Goal: Task Accomplishment & Management: Manage account settings

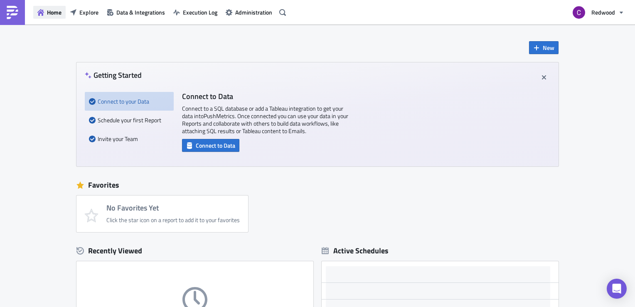
click at [52, 14] on span "Home" at bounding box center [54, 12] width 15 height 9
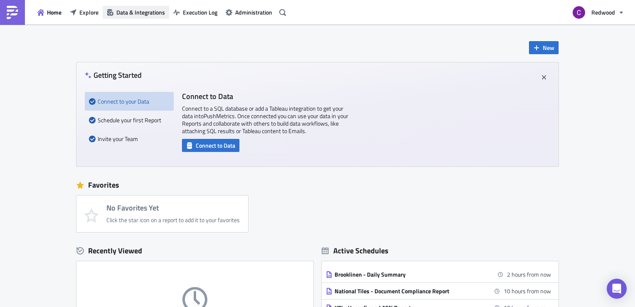
click at [129, 12] on span "Data & Integrations" at bounding box center [140, 12] width 49 height 9
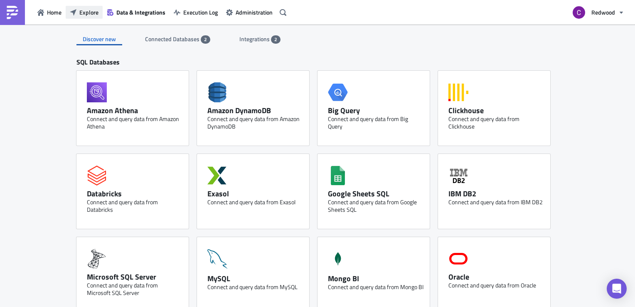
click at [90, 11] on span "Explore" at bounding box center [88, 12] width 19 height 9
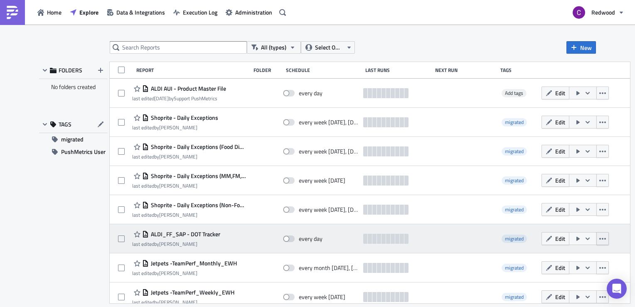
click at [606, 241] on icon "button" at bounding box center [602, 238] width 7 height 7
click at [597, 242] on button "button" at bounding box center [583, 238] width 28 height 13
click at [565, 238] on span "Edit" at bounding box center [560, 238] width 10 height 9
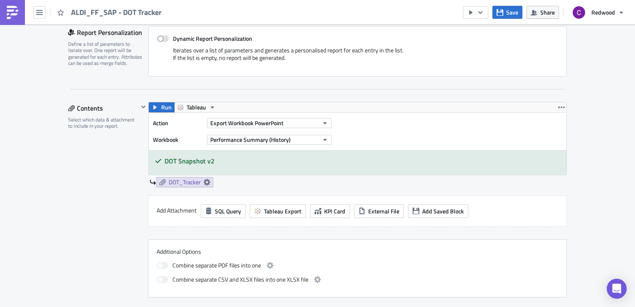
scroll to position [179, 0]
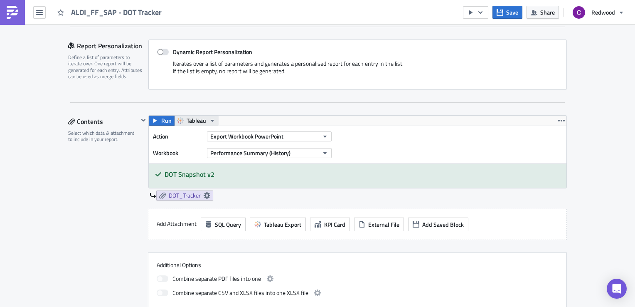
click at [209, 119] on icon "button" at bounding box center [212, 120] width 7 height 7
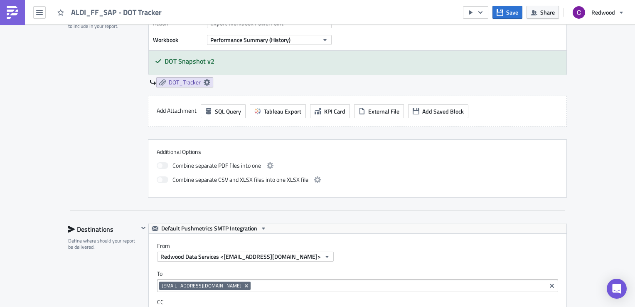
scroll to position [258, 0]
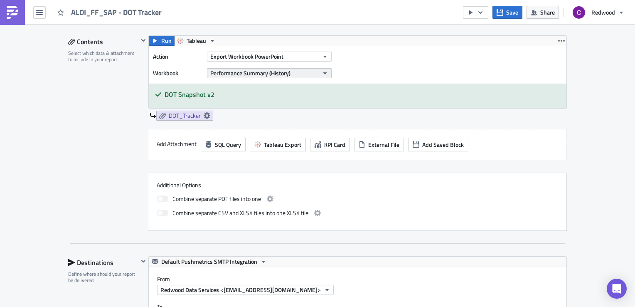
click at [323, 72] on icon "button" at bounding box center [324, 73] width 3 height 2
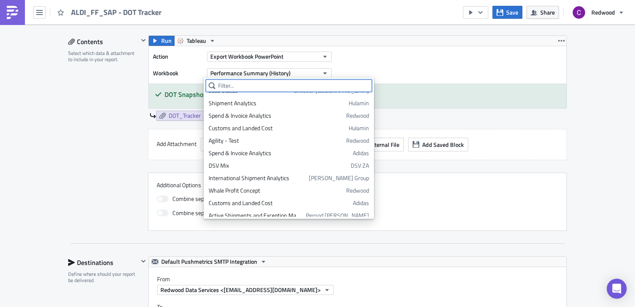
scroll to position [1123, 0]
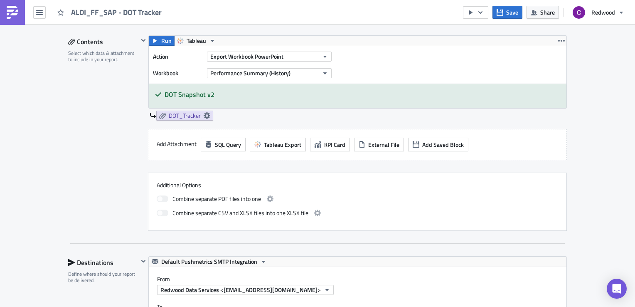
click at [348, 61] on div "Action Export Workbook PowerPoint Workbook Performance Summary (History)" at bounding box center [357, 64] width 417 height 37
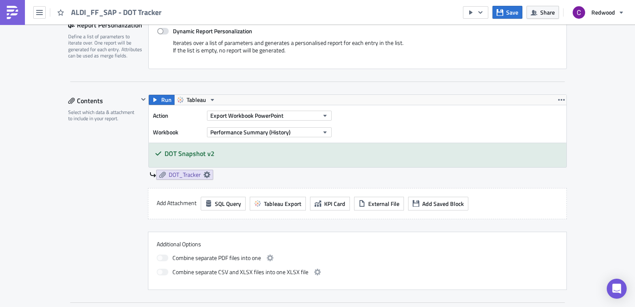
scroll to position [169, 0]
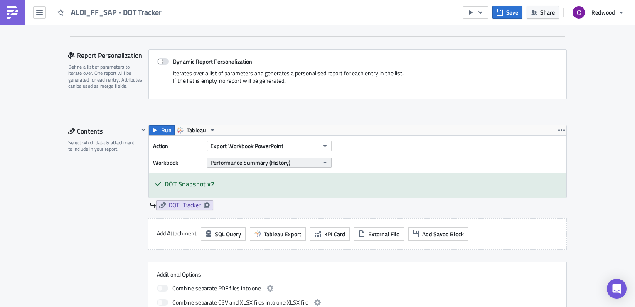
click at [323, 162] on icon "button" at bounding box center [324, 163] width 3 height 2
type input "A"
click at [349, 162] on div "Action Export Workbook PowerPoint Workbook Performance Summary (History)" at bounding box center [357, 153] width 417 height 37
click at [204, 204] on icon at bounding box center [207, 204] width 7 height 7
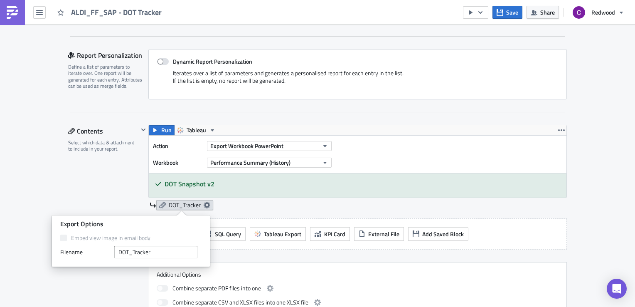
click at [204, 204] on icon at bounding box center [207, 204] width 7 height 7
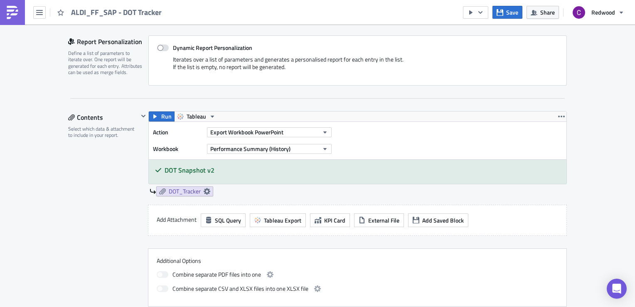
scroll to position [178, 0]
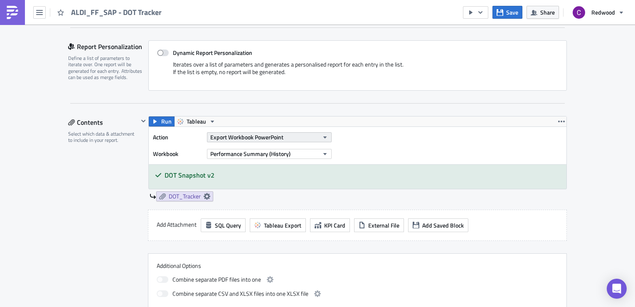
click at [322, 136] on icon "button" at bounding box center [325, 137] width 7 height 7
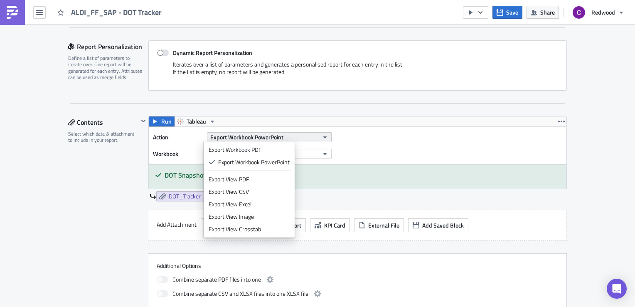
click at [322, 136] on icon "button" at bounding box center [325, 137] width 7 height 7
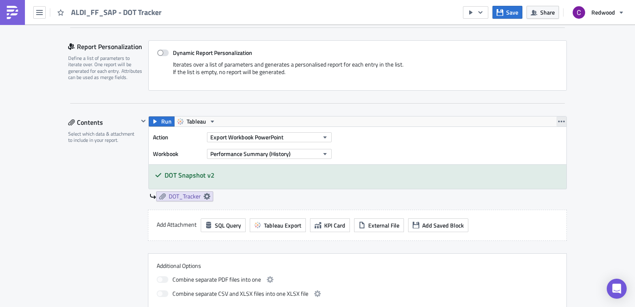
click at [559, 118] on icon "button" at bounding box center [561, 121] width 7 height 7
click at [460, 188] on div "Run Tableau Action Export Workbook PowerPoint Workbook Performance Summary (His…" at bounding box center [357, 158] width 418 height 85
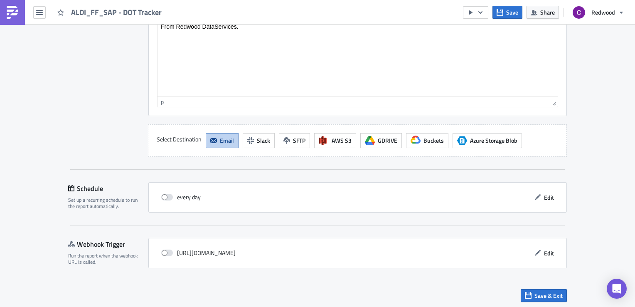
scroll to position [724, 0]
click at [164, 194] on span at bounding box center [167, 196] width 12 height 7
click at [164, 194] on input "checkbox" at bounding box center [165, 196] width 5 height 5
checkbox input "true"
click at [547, 197] on span "Edit" at bounding box center [549, 196] width 10 height 9
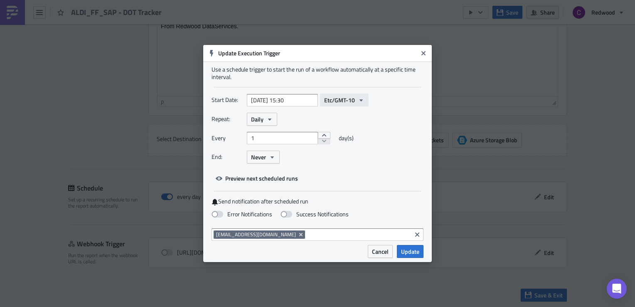
click at [358, 98] on icon "button" at bounding box center [361, 100] width 7 height 7
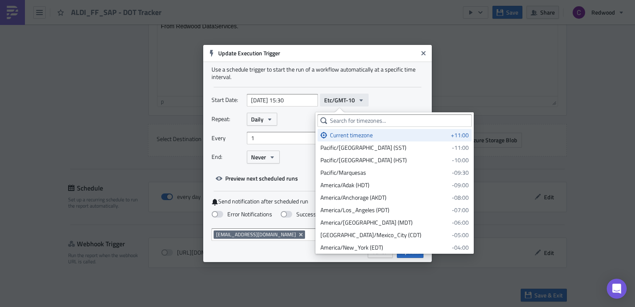
click at [358, 98] on icon "button" at bounding box center [361, 100] width 7 height 7
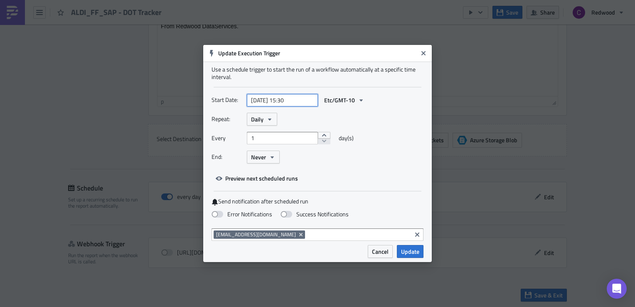
click at [299, 101] on input "[DATE] 15:30" at bounding box center [282, 100] width 71 height 12
select select "8"
select select "2025"
click at [344, 173] on div "Start Date: [DATE] 15:30 Etc/GMT-10 Repeat: Daily Every 1 day(s) End: Never Pre…" at bounding box center [317, 138] width 212 height 91
click at [299, 97] on input "[DATE] 15:30" at bounding box center [282, 100] width 71 height 12
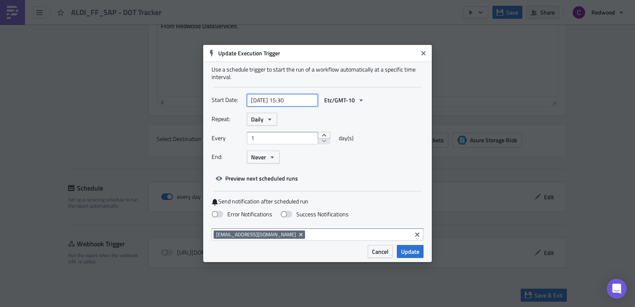
select select "8"
select select "2025"
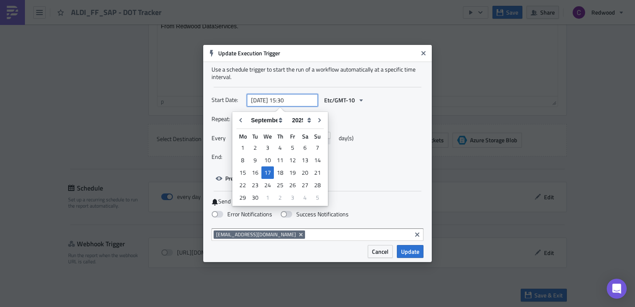
click at [286, 100] on input "[DATE] 15:30" at bounding box center [282, 100] width 71 height 12
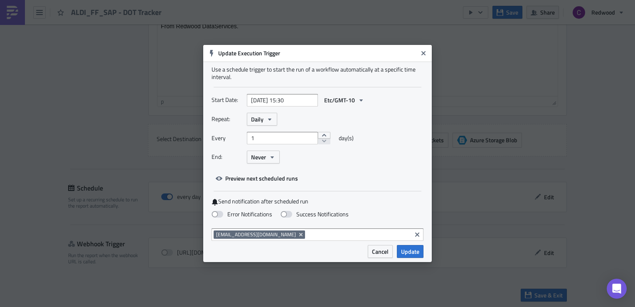
click at [365, 163] on div "End: Never" at bounding box center [317, 156] width 212 height 13
click at [409, 255] on span "Update" at bounding box center [410, 251] width 18 height 9
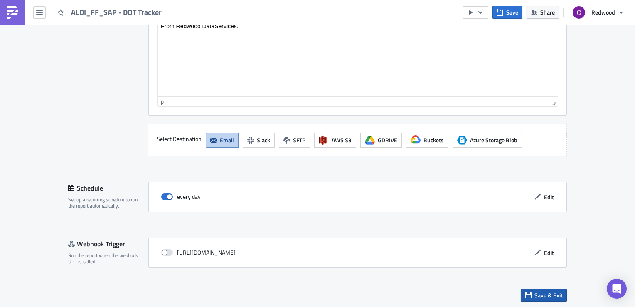
click at [544, 296] on span "Save & Exit" at bounding box center [548, 294] width 28 height 9
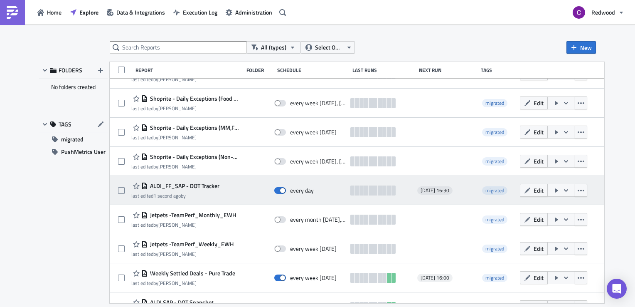
scroll to position [113, 0]
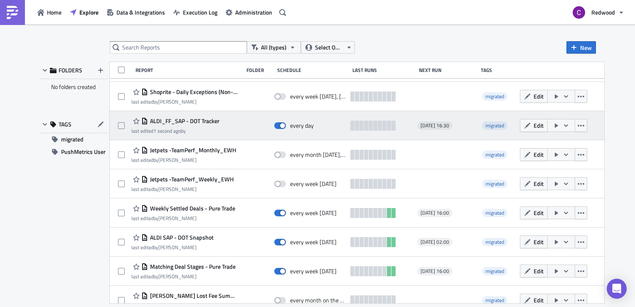
click at [569, 124] on icon "button" at bounding box center [565, 125] width 7 height 7
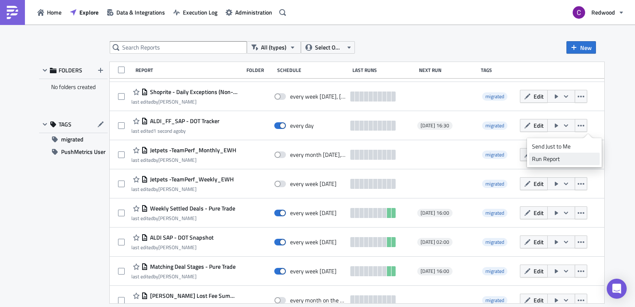
click at [548, 157] on div "Run Report" at bounding box center [564, 159] width 65 height 8
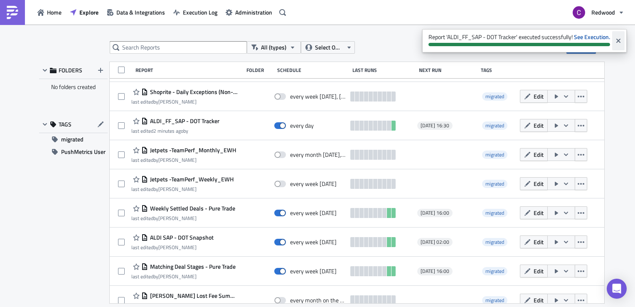
click at [617, 41] on icon "Close" at bounding box center [618, 41] width 4 height 4
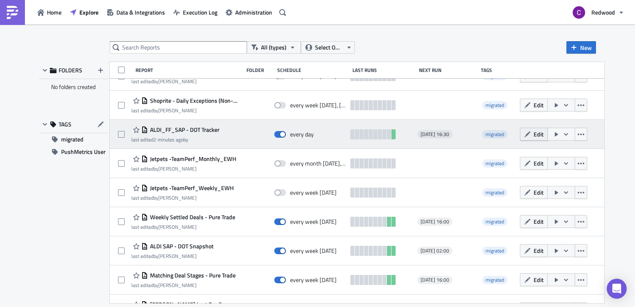
scroll to position [111, 0]
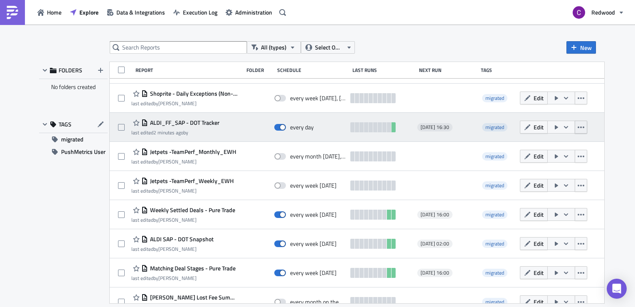
click at [584, 129] on icon "button" at bounding box center [580, 127] width 7 height 7
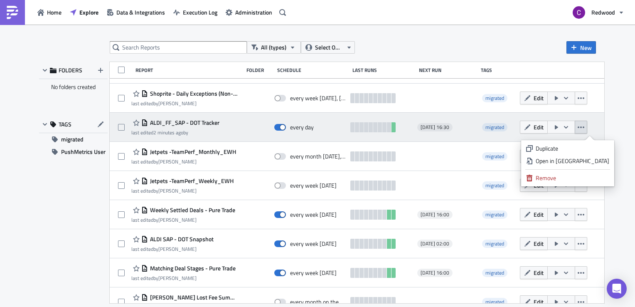
click at [584, 129] on icon "button" at bounding box center [580, 127] width 7 height 7
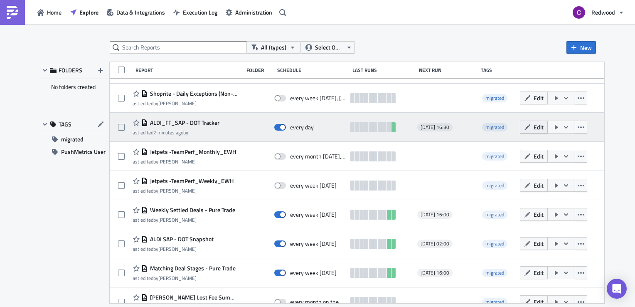
click at [543, 123] on span "Edit" at bounding box center [538, 127] width 10 height 9
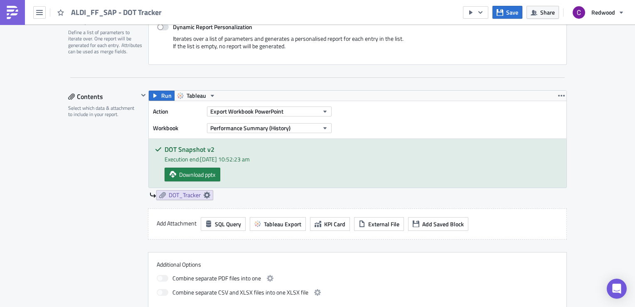
scroll to position [204, 0]
click at [322, 125] on icon "button" at bounding box center [325, 127] width 7 height 7
click at [364, 122] on div "Action Export Workbook PowerPoint Workbook Performance Summary (History)" at bounding box center [357, 118] width 417 height 37
click at [204, 192] on icon at bounding box center [207, 194] width 7 height 7
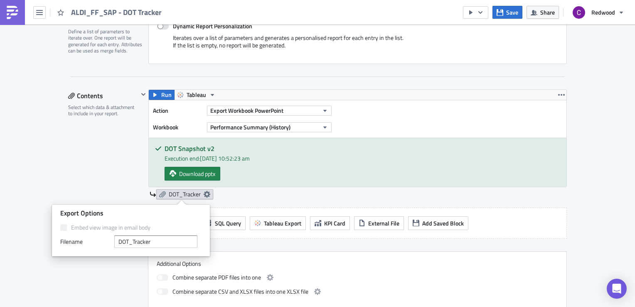
click at [204, 192] on icon at bounding box center [207, 194] width 7 height 7
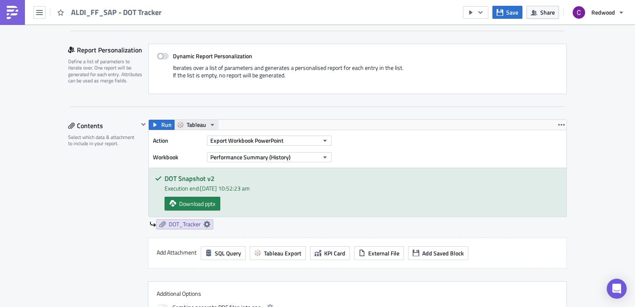
scroll to position [172, 0]
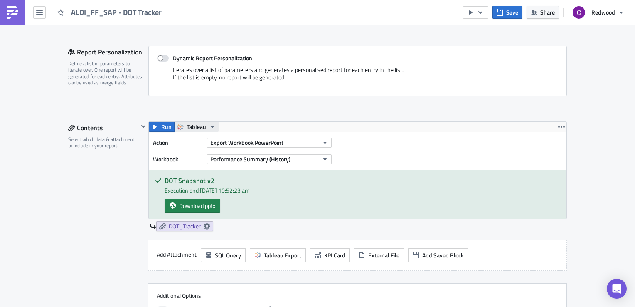
click at [201, 130] on span "Tableau" at bounding box center [197, 127] width 20 height 10
click at [193, 139] on div "Tableau" at bounding box center [214, 139] width 59 height 8
click at [198, 125] on span "Tableau" at bounding box center [197, 127] width 20 height 10
click at [194, 140] on div "Tableau" at bounding box center [214, 139] width 59 height 8
click at [558, 125] on icon "button" at bounding box center [561, 126] width 7 height 7
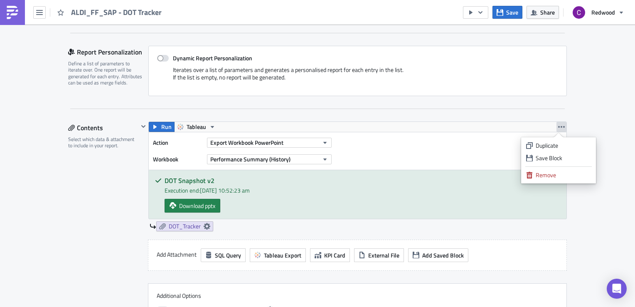
click at [558, 125] on icon "button" at bounding box center [561, 126] width 7 height 7
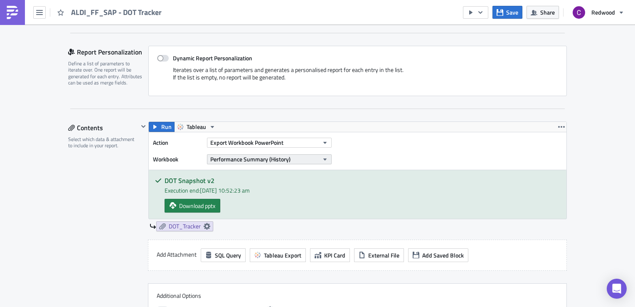
click at [322, 160] on icon "button" at bounding box center [325, 159] width 7 height 7
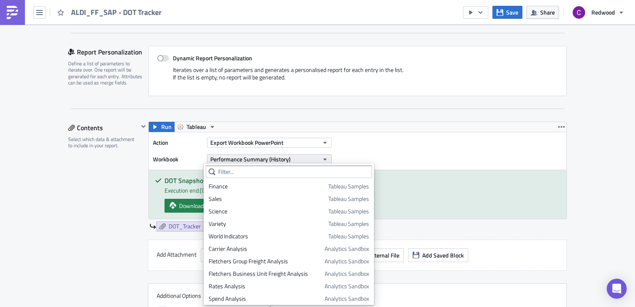
click at [322, 160] on icon "button" at bounding box center [325, 159] width 7 height 7
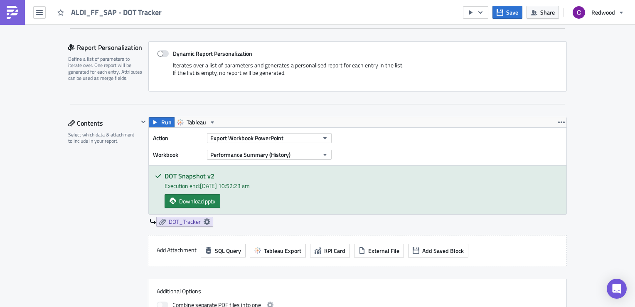
scroll to position [209, 0]
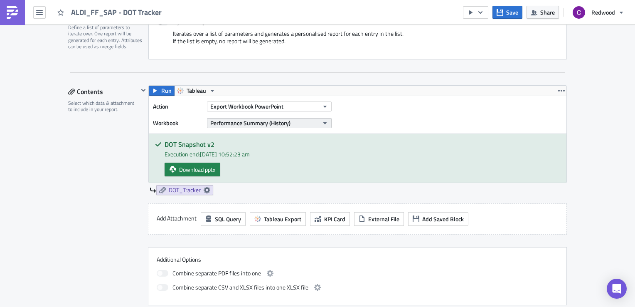
click at [323, 122] on icon "button" at bounding box center [324, 123] width 3 height 2
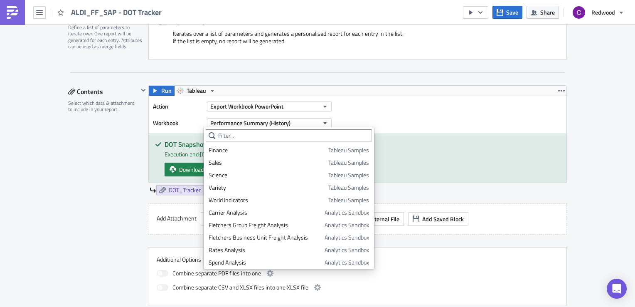
click at [364, 120] on div "Action Export Workbook PowerPoint Workbook Performance Summary (History)" at bounding box center [357, 114] width 417 height 37
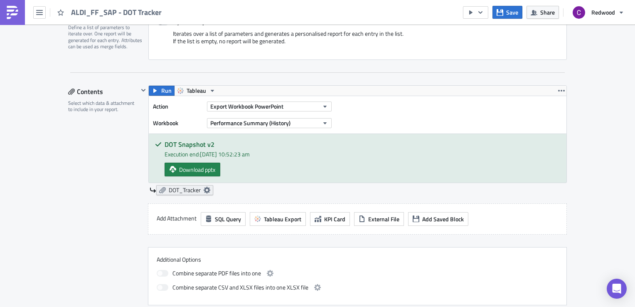
click at [180, 187] on span "DOT_Tracker" at bounding box center [185, 189] width 32 height 7
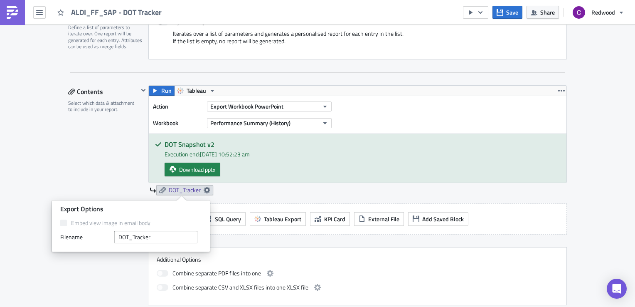
click at [372, 119] on div "Action Export Workbook PowerPoint Workbook Performance Summary (History)" at bounding box center [357, 114] width 417 height 37
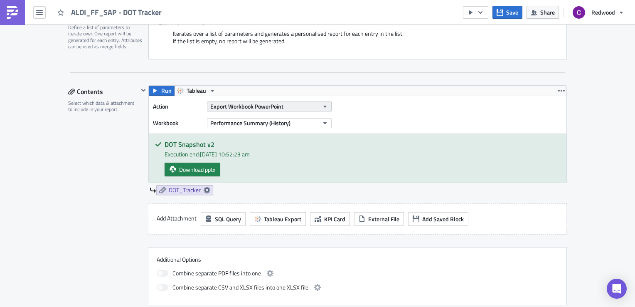
click at [323, 106] on icon "button" at bounding box center [324, 107] width 3 height 2
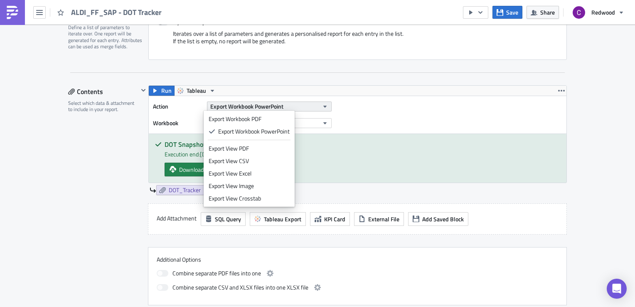
click at [323, 106] on icon "button" at bounding box center [324, 107] width 3 height 2
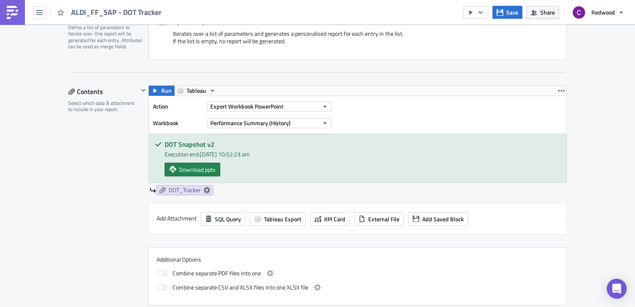
click at [334, 107] on div "Action Export Workbook PowerPoint Workbook Performance Summary (History)" at bounding box center [357, 114] width 417 height 37
click at [141, 88] on icon "button" at bounding box center [143, 90] width 7 height 7
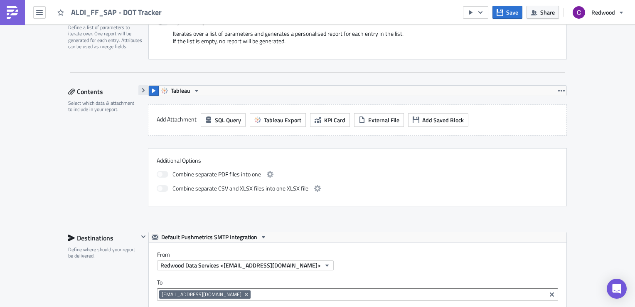
click at [141, 88] on icon "button" at bounding box center [143, 90] width 7 height 7
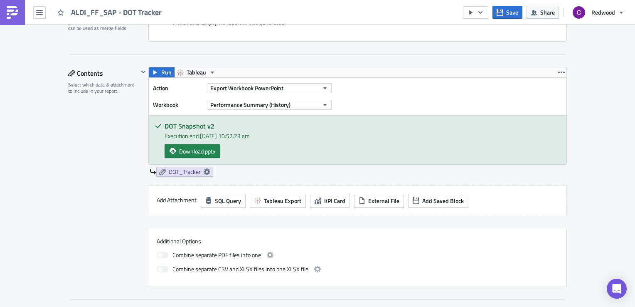
scroll to position [228, 0]
click at [276, 202] on span "Tableau Export" at bounding box center [282, 199] width 37 height 9
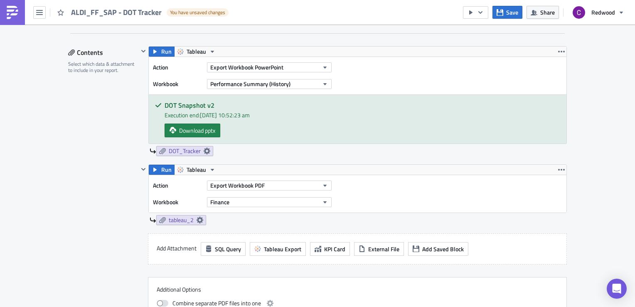
scroll to position [267, 0]
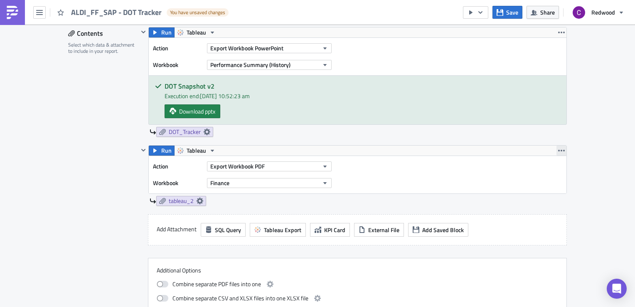
click at [558, 150] on icon "button" at bounding box center [561, 150] width 7 height 7
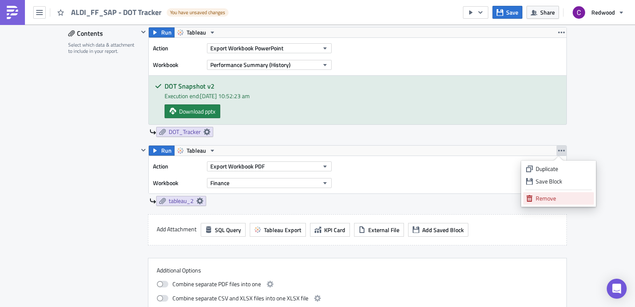
click at [544, 196] on div "Remove" at bounding box center [562, 198] width 55 height 8
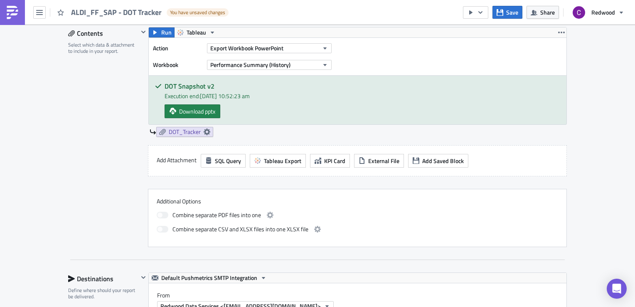
scroll to position [211, 0]
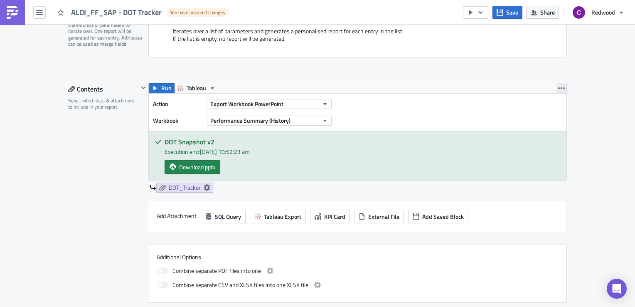
click at [558, 88] on icon "button" at bounding box center [561, 88] width 7 height 7
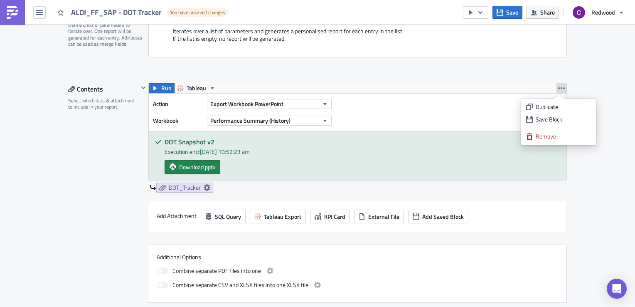
click at [362, 112] on div "Action Export Workbook PowerPoint Workbook Performance Summary (History)" at bounding box center [357, 111] width 417 height 37
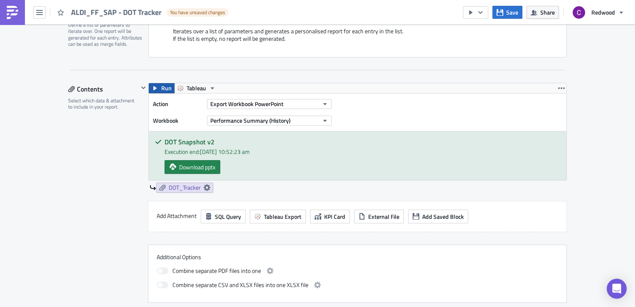
click at [161, 86] on span "Run" at bounding box center [166, 88] width 10 height 10
click at [198, 88] on span "Tableau" at bounding box center [197, 88] width 20 height 10
click at [187, 101] on div "Tableau" at bounding box center [214, 100] width 59 height 8
click at [483, 10] on icon "button" at bounding box center [480, 12] width 7 height 7
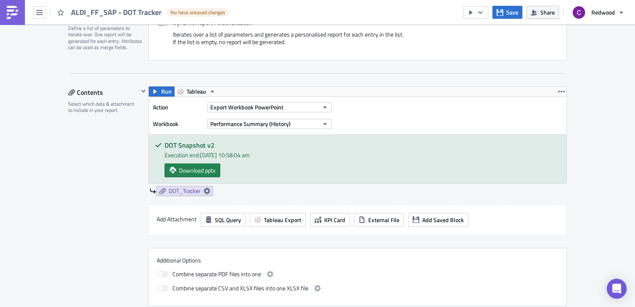
scroll to position [208, 0]
click at [175, 218] on label "Add Attachment" at bounding box center [177, 219] width 40 height 12
click at [264, 218] on span "Tableau Export" at bounding box center [282, 219] width 37 height 9
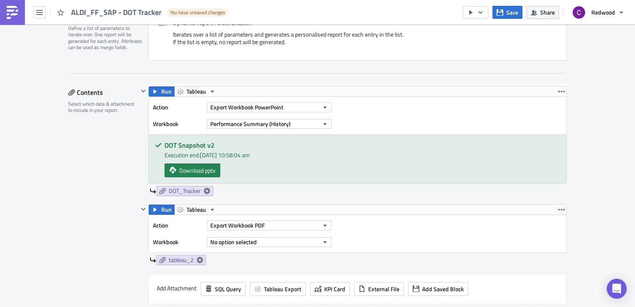
scroll to position [258, 0]
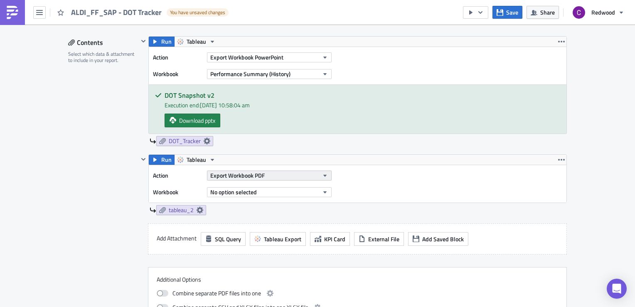
click at [322, 174] on icon "button" at bounding box center [325, 175] width 7 height 7
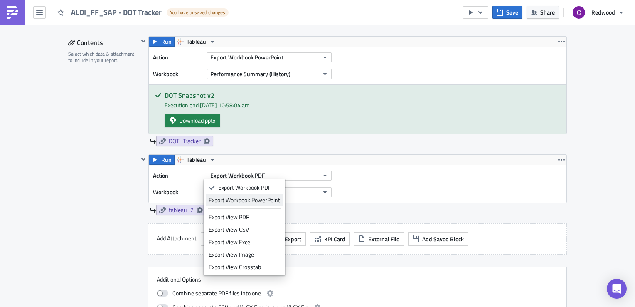
click at [254, 201] on div "Export Workbook PowerPoint" at bounding box center [244, 200] width 71 height 8
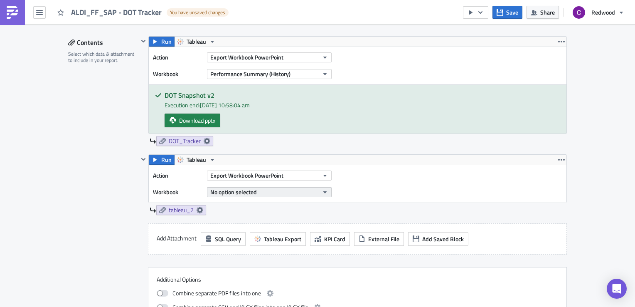
click at [315, 190] on button "No option selected" at bounding box center [269, 192] width 125 height 10
type input "Performance Summary"
click at [322, 191] on icon "button" at bounding box center [325, 192] width 7 height 7
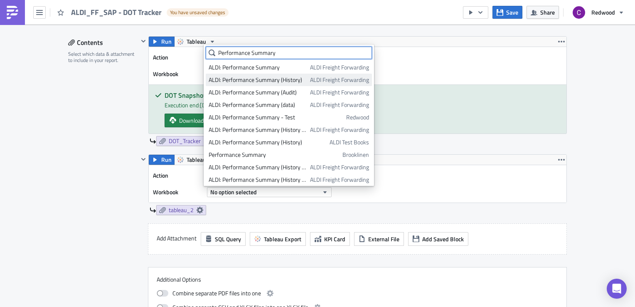
scroll to position [64, 0]
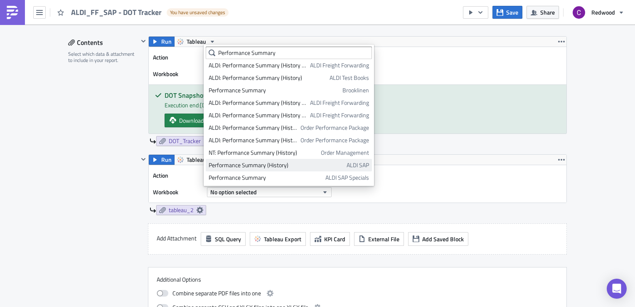
click at [287, 166] on div "Performance Summary (History)" at bounding box center [276, 165] width 135 height 8
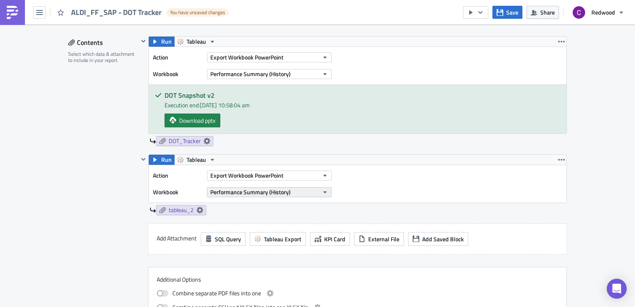
click at [322, 192] on icon "button" at bounding box center [325, 192] width 7 height 7
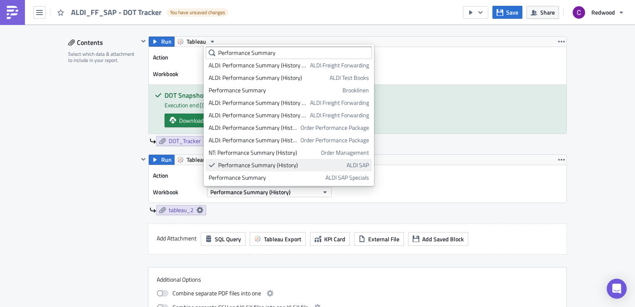
click at [346, 166] on span "ALDI SAP" at bounding box center [357, 165] width 22 height 8
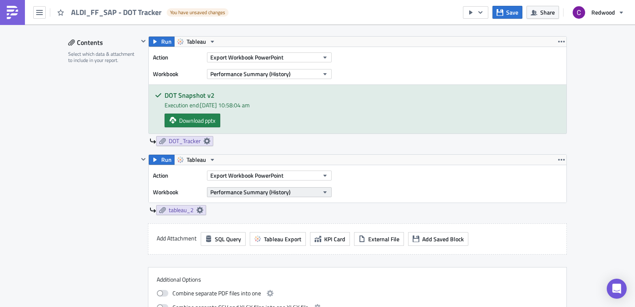
click at [323, 192] on icon "button" at bounding box center [325, 192] width 7 height 7
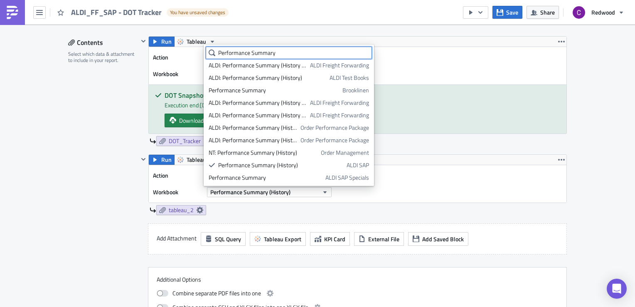
drag, startPoint x: 279, startPoint y: 53, endPoint x: 194, endPoint y: 52, distance: 85.2
click at [194, 52] on body "ALDI_FF_SAP - DOT Tracker You have unsaved changes Save Share Redwood Execution…" at bounding box center [317, 154] width 635 height 308
drag, startPoint x: 297, startPoint y: 53, endPoint x: 210, endPoint y: 79, distance: 91.2
click at [207, 57] on input "Performance Summary" at bounding box center [289, 53] width 166 height 12
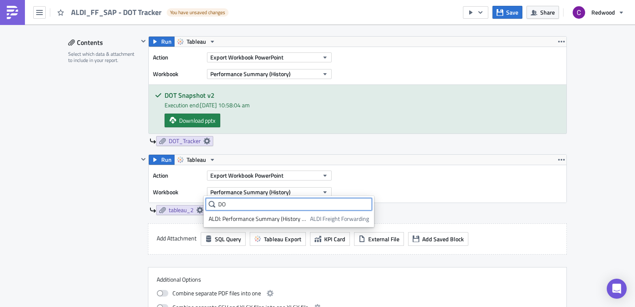
scroll to position [0, 0]
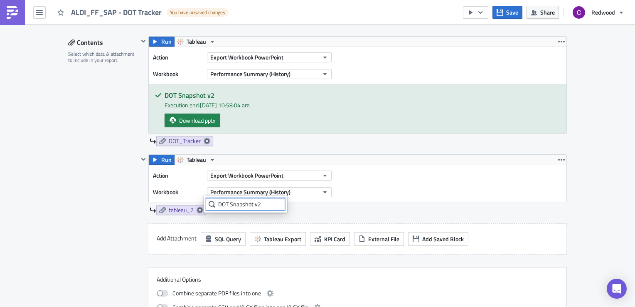
type input "DOT Snapshot v2"
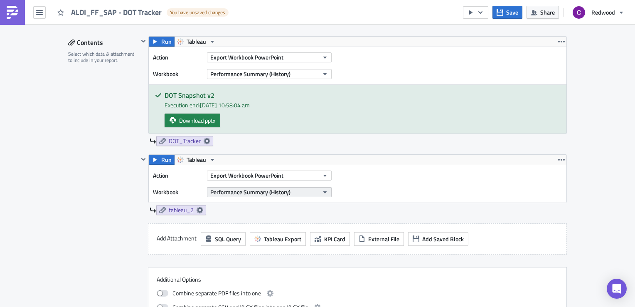
click at [326, 193] on button "Performance Summary (History)" at bounding box center [269, 192] width 125 height 10
click at [297, 190] on button "Performance Summary (History)" at bounding box center [269, 192] width 125 height 10
click at [210, 202] on icon at bounding box center [212, 204] width 7 height 7
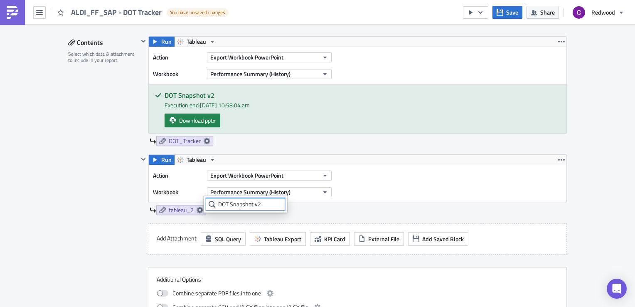
click at [266, 206] on input "DOT Snapshot v2" at bounding box center [245, 204] width 79 height 12
click at [317, 193] on button "Performance Summary (History)" at bounding box center [269, 192] width 125 height 10
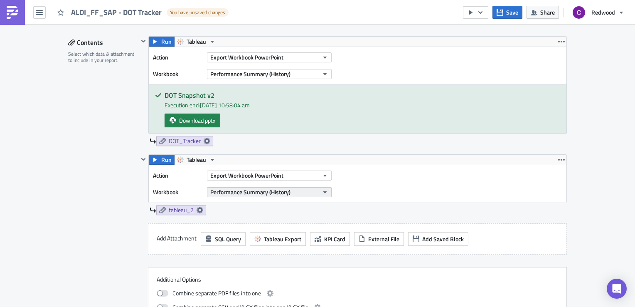
click at [317, 193] on button "Performance Summary (History)" at bounding box center [269, 192] width 125 height 10
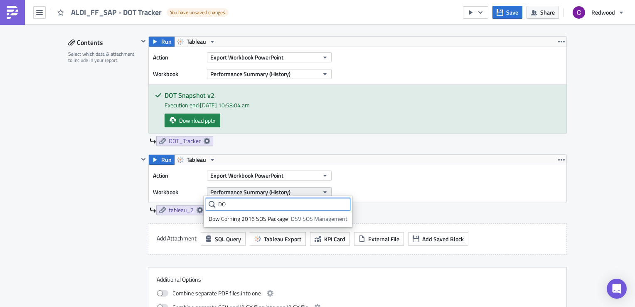
type input "D"
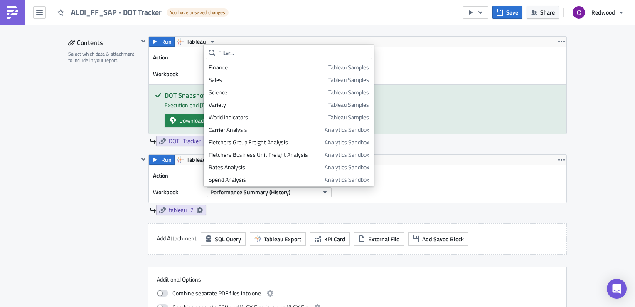
click at [443, 70] on div "Action Export Workbook PowerPoint Workbook Performance Summary (History)" at bounding box center [357, 65] width 417 height 37
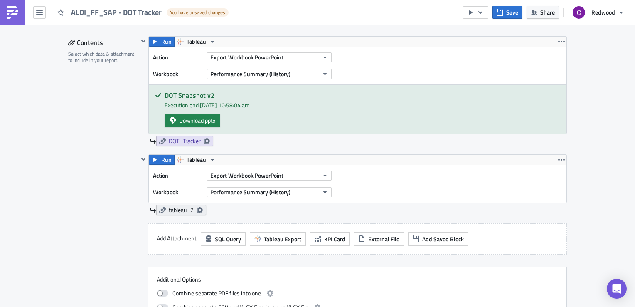
click at [197, 207] on icon at bounding box center [199, 209] width 7 height 7
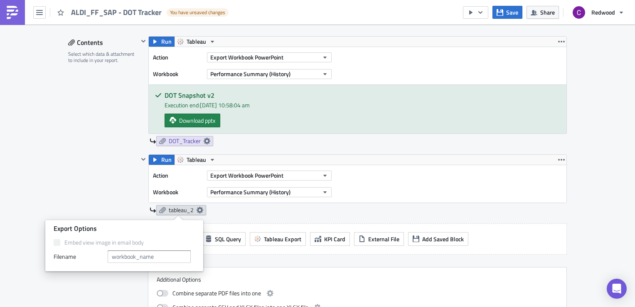
click at [197, 207] on icon at bounding box center [199, 209] width 7 height 7
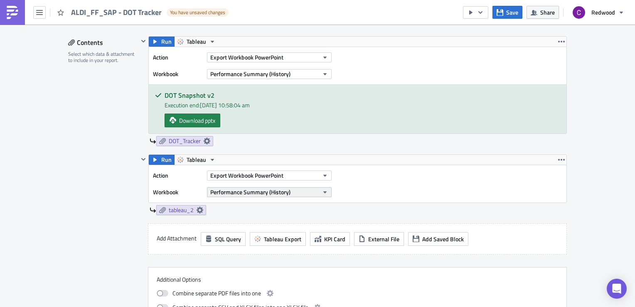
click at [316, 191] on button "Performance Summary (History)" at bounding box center [269, 192] width 125 height 10
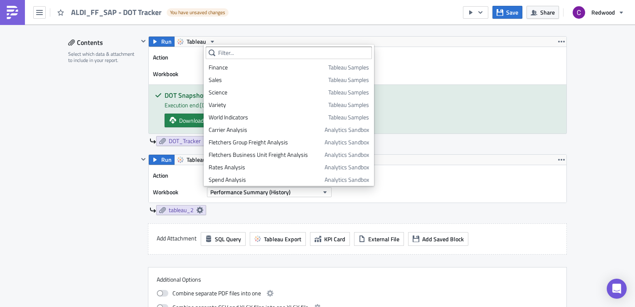
click at [211, 51] on icon at bounding box center [212, 52] width 7 height 7
click at [224, 54] on input "text" at bounding box center [289, 53] width 166 height 12
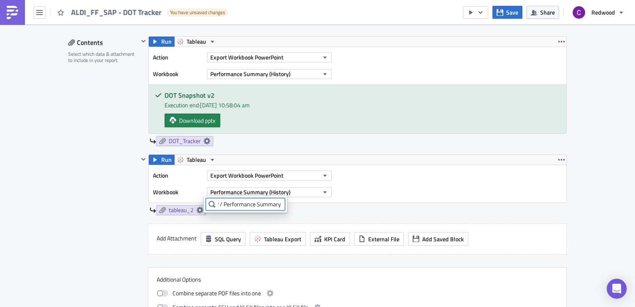
scroll to position [0, 26]
type input "ALDI SAP / Performance Summary"
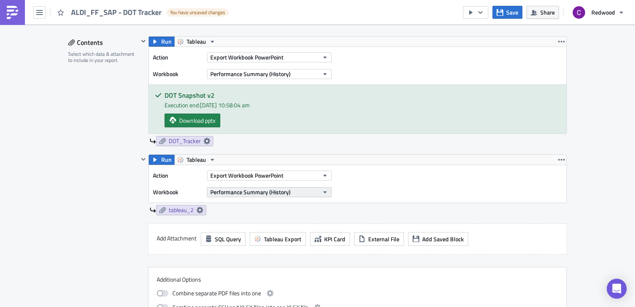
click at [297, 193] on button "Performance Summary (History)" at bounding box center [269, 192] width 125 height 10
click at [322, 192] on icon "button" at bounding box center [325, 192] width 7 height 7
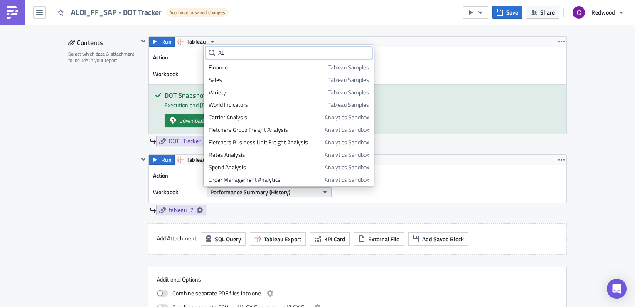
type input "A"
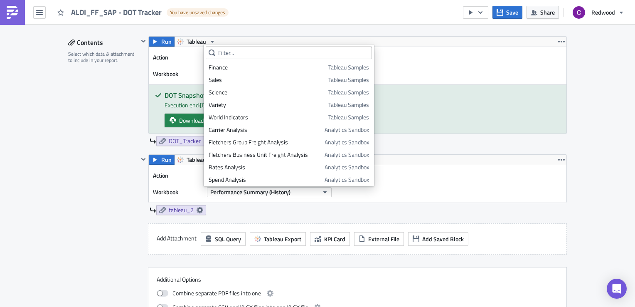
click at [288, 202] on div "Run Tableau Action Export Workbook PowerPoint Workbook Performance Summary (His…" at bounding box center [357, 184] width 418 height 61
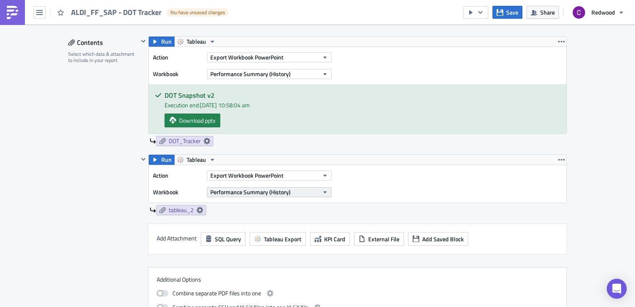
click at [286, 187] on span "Performance Summary (History)" at bounding box center [250, 191] width 80 height 9
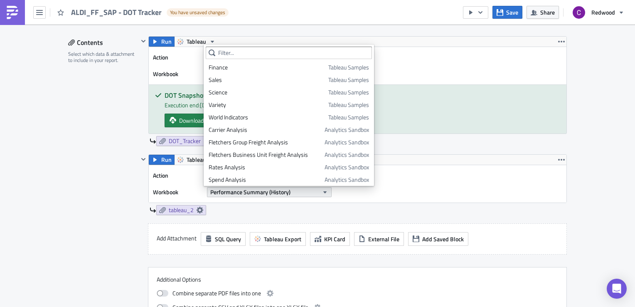
click at [292, 189] on button "Performance Summary (History)" at bounding box center [269, 192] width 125 height 10
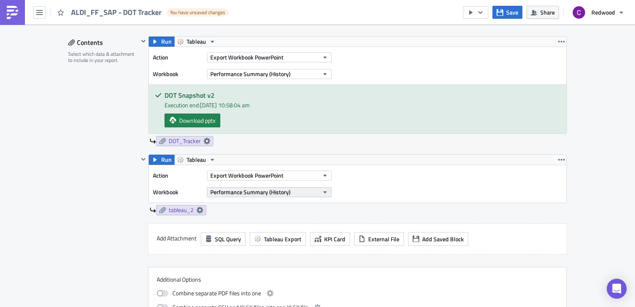
click at [292, 189] on button "Performance Summary (History)" at bounding box center [269, 192] width 125 height 10
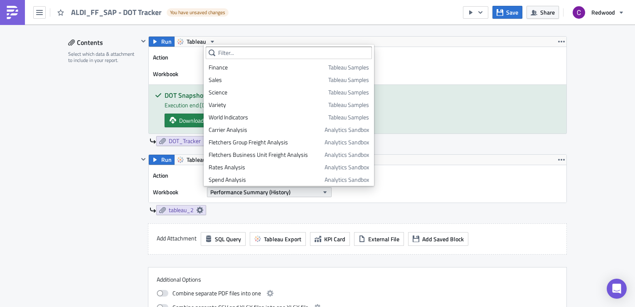
click at [292, 189] on button "Performance Summary (History)" at bounding box center [269, 192] width 125 height 10
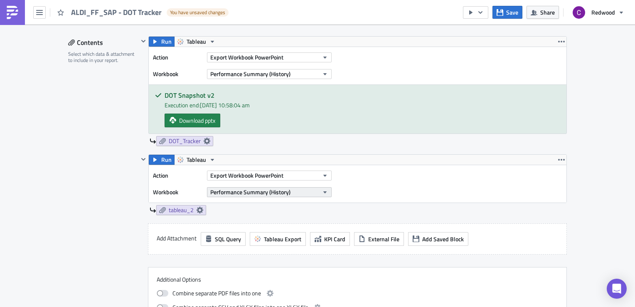
click at [292, 189] on button "Performance Summary (History)" at bounding box center [269, 192] width 125 height 10
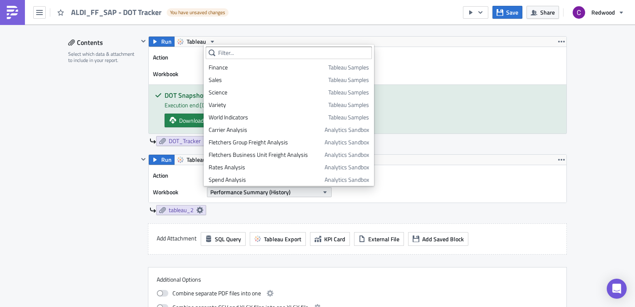
click at [292, 189] on button "Performance Summary (History)" at bounding box center [269, 192] width 125 height 10
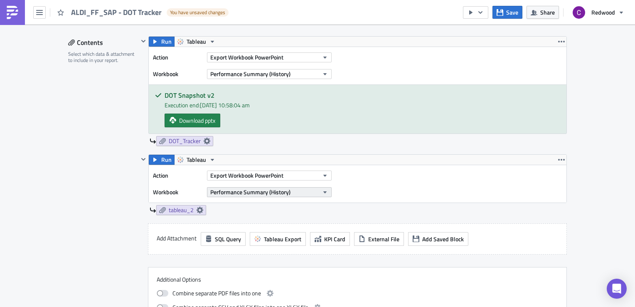
click at [292, 189] on button "Performance Summary (History)" at bounding box center [269, 192] width 125 height 10
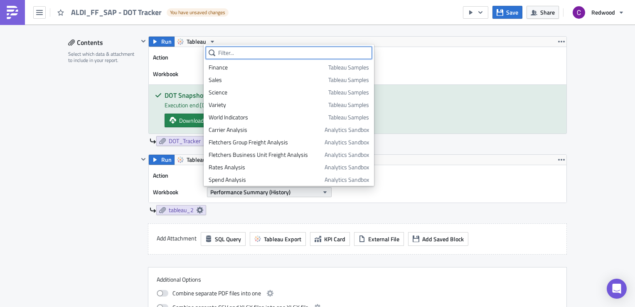
click at [292, 189] on button "Performance Summary (History)" at bounding box center [269, 192] width 125 height 10
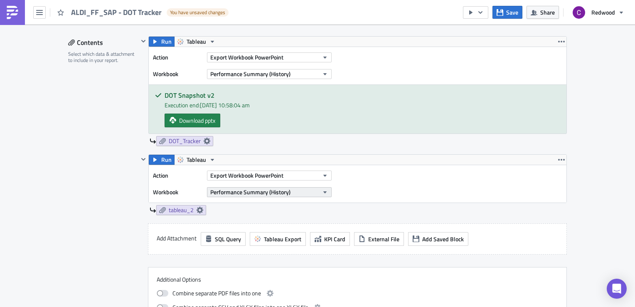
click at [292, 189] on button "Performance Summary (History)" at bounding box center [269, 192] width 125 height 10
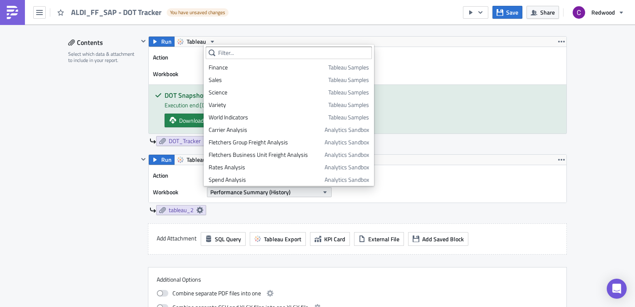
click at [292, 189] on button "Performance Summary (History)" at bounding box center [269, 192] width 125 height 10
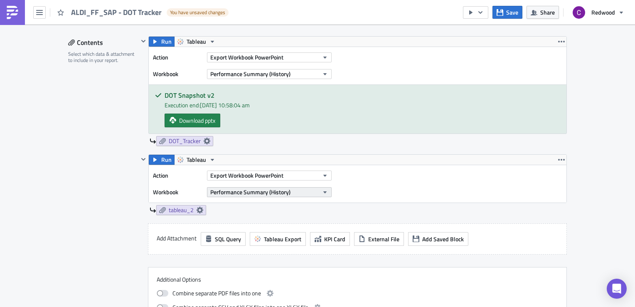
click at [292, 189] on button "Performance Summary (History)" at bounding box center [269, 192] width 125 height 10
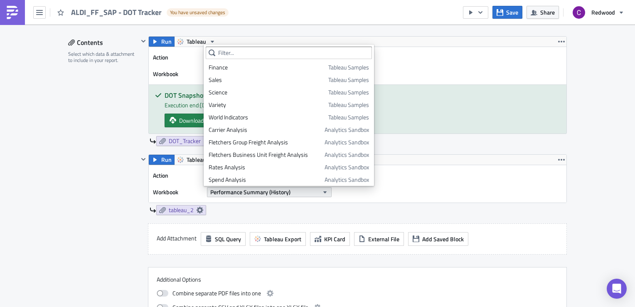
click at [292, 189] on button "Performance Summary (History)" at bounding box center [269, 192] width 125 height 10
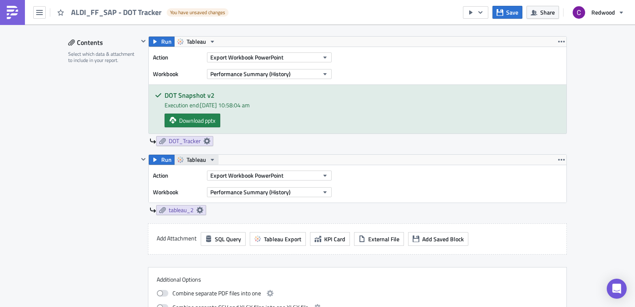
click at [191, 156] on span "Tableau" at bounding box center [197, 160] width 20 height 10
click at [191, 172] on div "Tableau" at bounding box center [214, 171] width 59 height 8
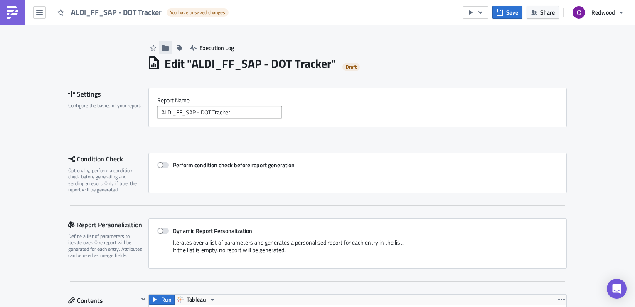
click at [162, 49] on icon "button" at bounding box center [165, 47] width 7 height 5
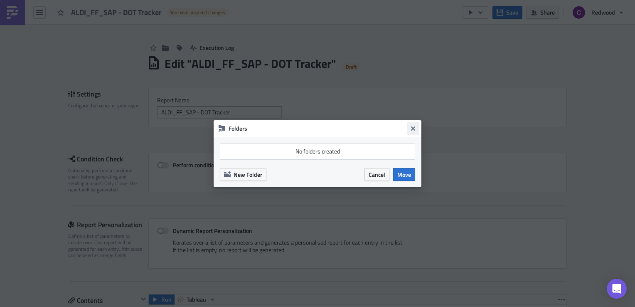
click at [416, 130] on button "Close" at bounding box center [413, 128] width 12 height 12
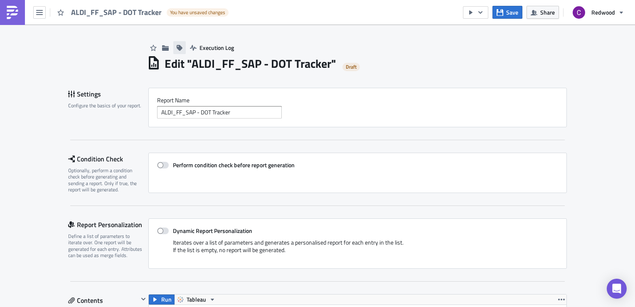
click at [177, 47] on icon "button" at bounding box center [180, 48] width 6 height 6
click at [296, 89] on div "Report Nam﻿e ALDI_FF_SAP - DOT Tracker" at bounding box center [357, 107] width 418 height 39
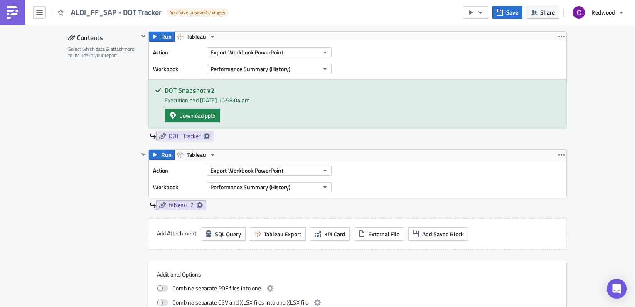
scroll to position [263, 0]
click at [322, 185] on icon "button" at bounding box center [325, 186] width 7 height 7
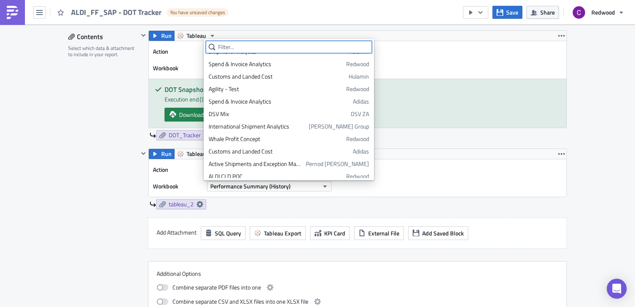
scroll to position [1123, 0]
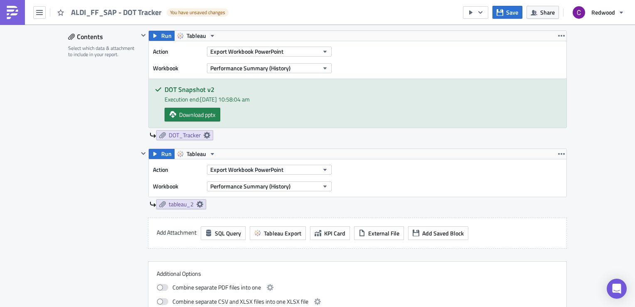
click at [274, 206] on div "tableau_2" at bounding box center [358, 204] width 417 height 10
click at [297, 187] on button "Performance Summary (History)" at bounding box center [269, 186] width 125 height 10
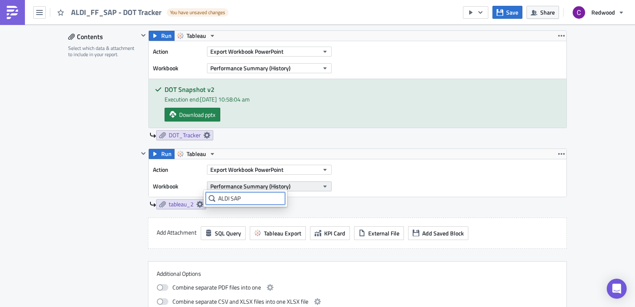
type input "ALDI SAP"
click at [317, 182] on button "Performance Summary (History)" at bounding box center [269, 186] width 125 height 10
type input "A"
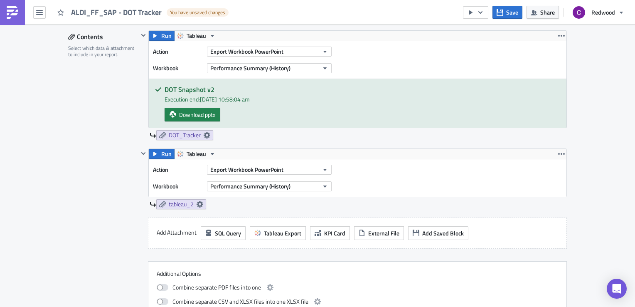
click at [286, 204] on div "tableau_2" at bounding box center [358, 204] width 417 height 10
click at [286, 183] on span "Performance Summary (History)" at bounding box center [250, 186] width 80 height 9
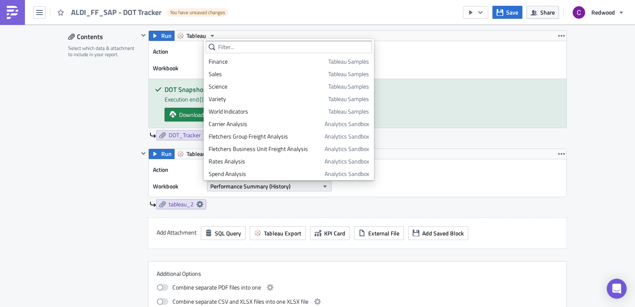
click at [272, 185] on span "Performance Summary (History)" at bounding box center [250, 186] width 80 height 9
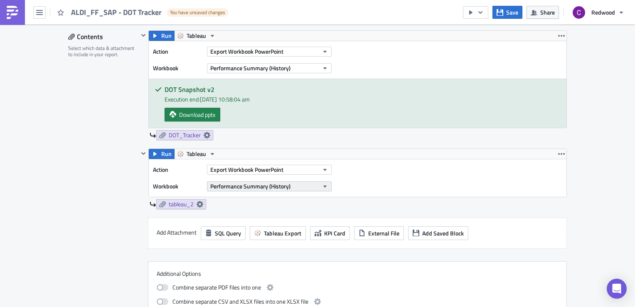
drag, startPoint x: 272, startPoint y: 185, endPoint x: 260, endPoint y: 187, distance: 12.2
click at [260, 187] on span "Performance Summary (History)" at bounding box center [250, 186] width 80 height 9
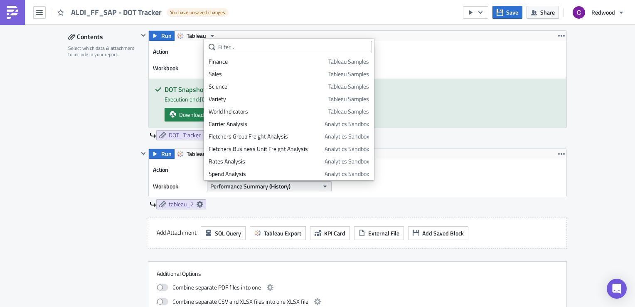
click at [260, 187] on span "Performance Summary (History)" at bounding box center [250, 186] width 80 height 9
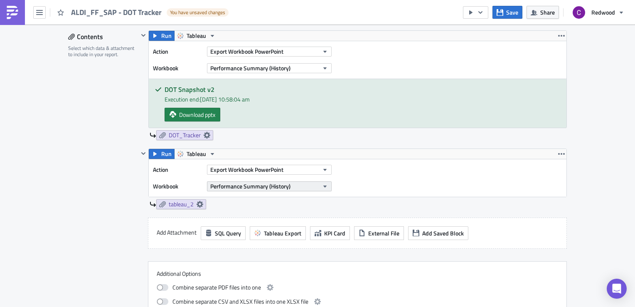
click at [260, 187] on span "Performance Summary (History)" at bounding box center [250, 186] width 80 height 9
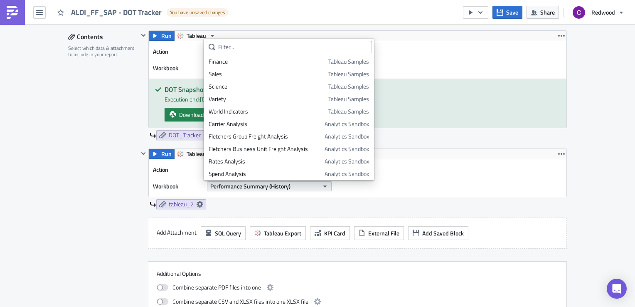
click at [260, 187] on span "Performance Summary (History)" at bounding box center [250, 186] width 80 height 9
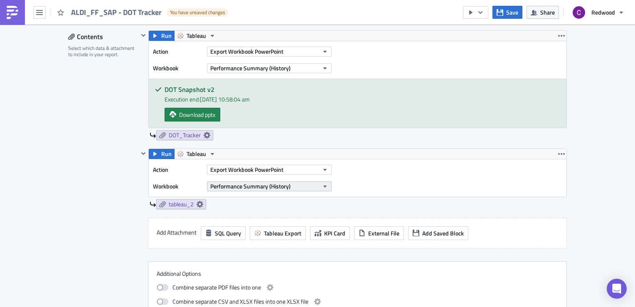
click at [260, 187] on span "Performance Summary (History)" at bounding box center [250, 186] width 80 height 9
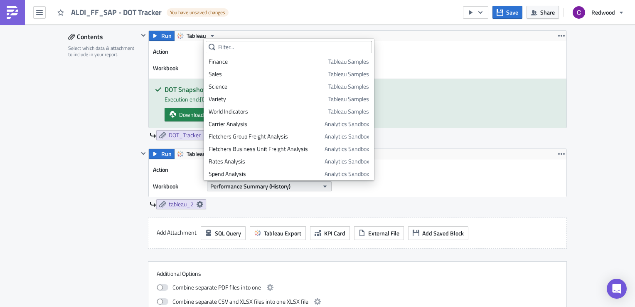
click at [260, 187] on span "Performance Summary (History)" at bounding box center [250, 186] width 80 height 9
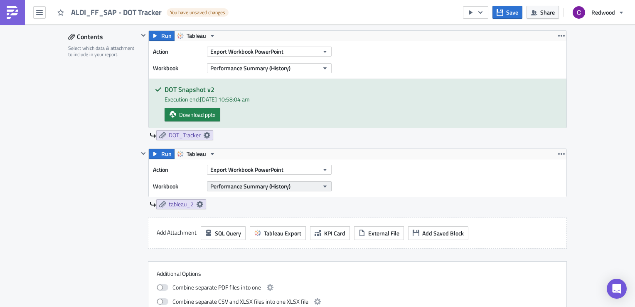
click at [260, 187] on span "Performance Summary (History)" at bounding box center [250, 186] width 80 height 9
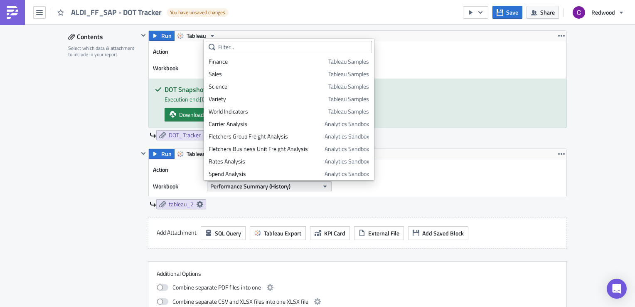
click at [260, 187] on span "Performance Summary (History)" at bounding box center [250, 186] width 80 height 9
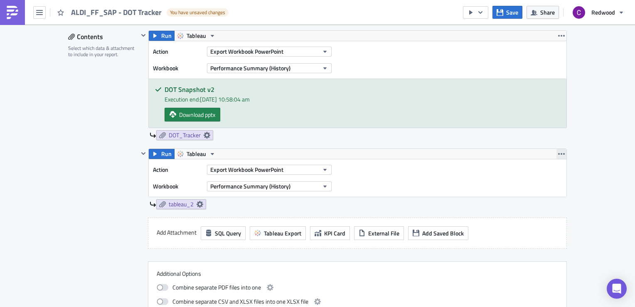
click at [560, 154] on icon "button" at bounding box center [561, 153] width 7 height 7
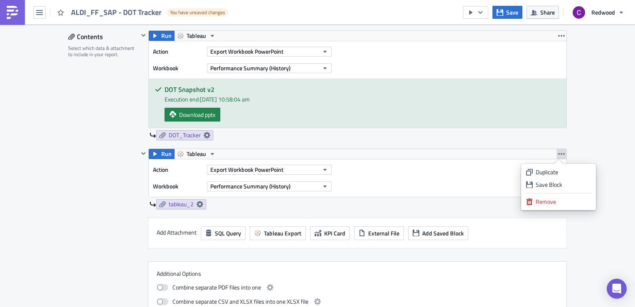
click at [414, 201] on div "tableau_2" at bounding box center [358, 204] width 417 height 10
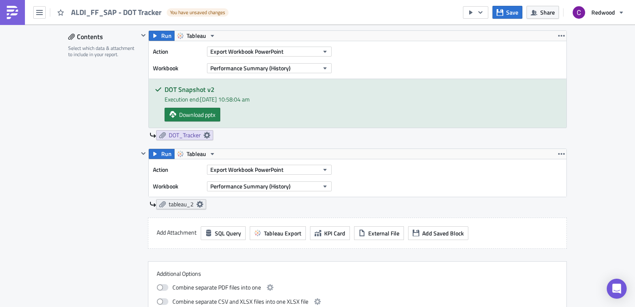
click at [199, 204] on icon at bounding box center [199, 204] width 7 height 7
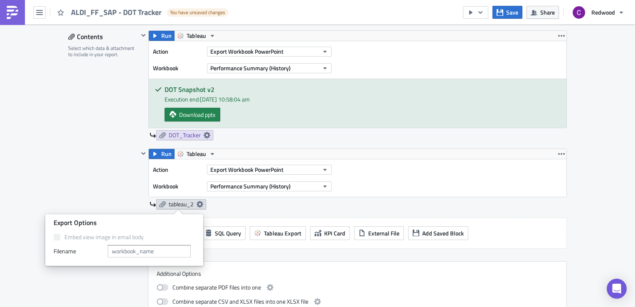
click at [199, 204] on icon at bounding box center [199, 204] width 7 height 7
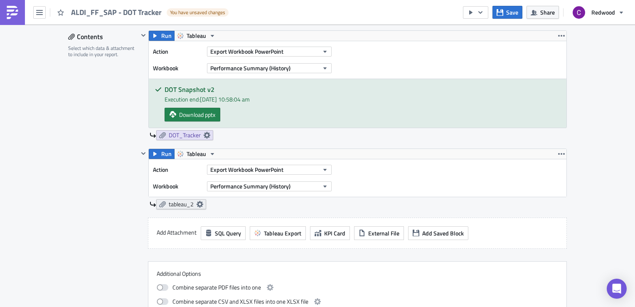
click at [159, 202] on icon at bounding box center [162, 204] width 7 height 6
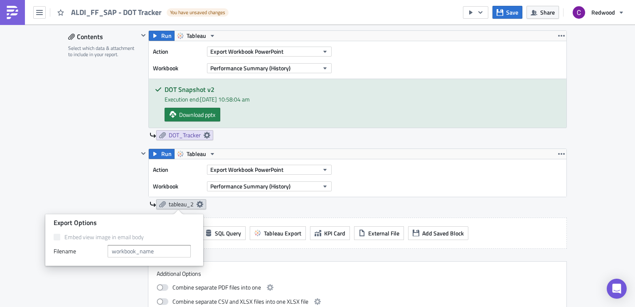
click at [159, 202] on icon at bounding box center [162, 204] width 7 height 6
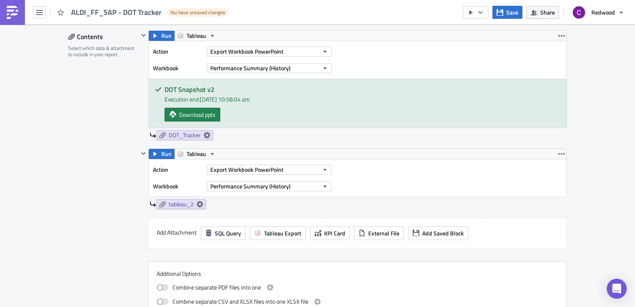
click at [160, 185] on label "Workbook" at bounding box center [178, 186] width 50 height 12
drag, startPoint x: 160, startPoint y: 185, endPoint x: 156, endPoint y: 169, distance: 16.6
click at [156, 169] on label "Action" at bounding box center [178, 169] width 50 height 12
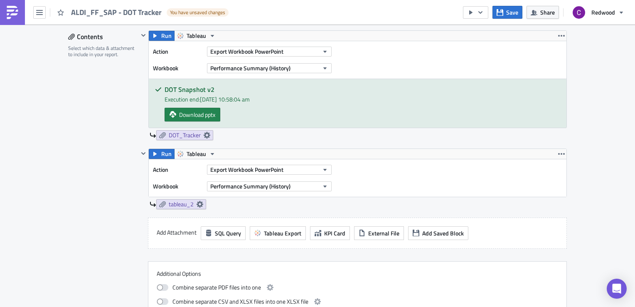
click at [342, 168] on div "Action Export Workbook PowerPoint Workbook Performance Summary (History)" at bounding box center [357, 177] width 417 height 37
click at [324, 170] on icon "button" at bounding box center [325, 169] width 7 height 7
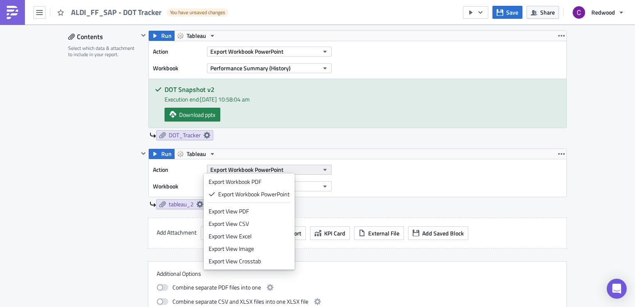
click at [324, 170] on icon "button" at bounding box center [325, 169] width 7 height 7
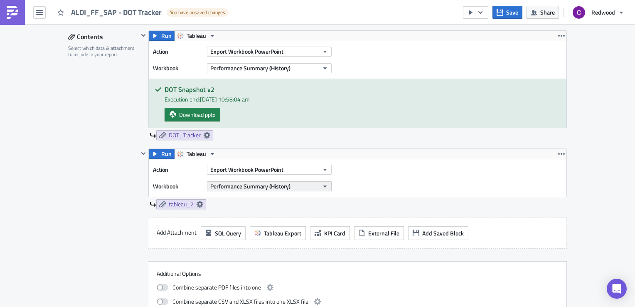
click at [322, 187] on icon "button" at bounding box center [325, 186] width 7 height 7
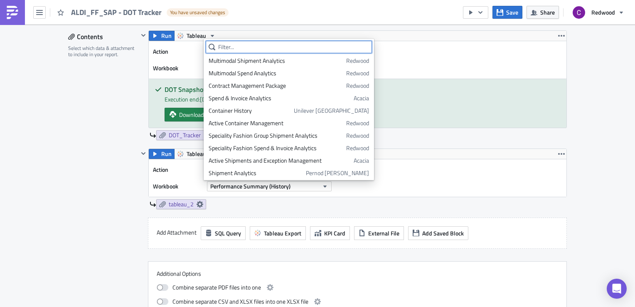
scroll to position [512, 0]
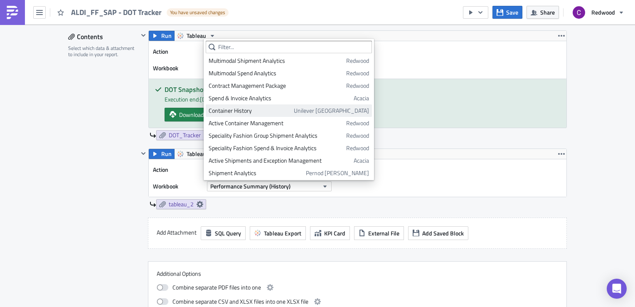
click at [258, 109] on div "Container History" at bounding box center [250, 110] width 82 height 8
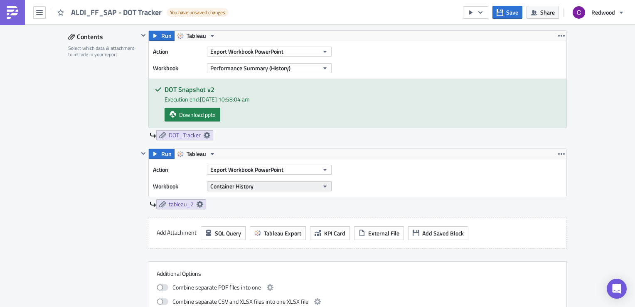
click at [310, 184] on button "Container History" at bounding box center [269, 186] width 125 height 10
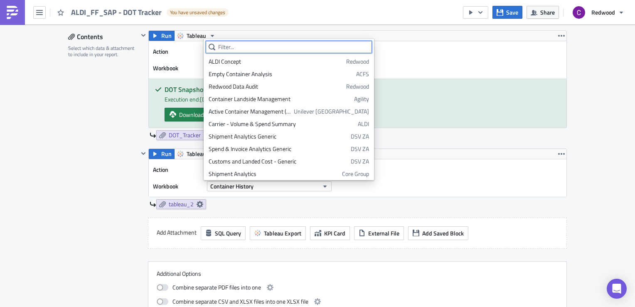
scroll to position [773, 0]
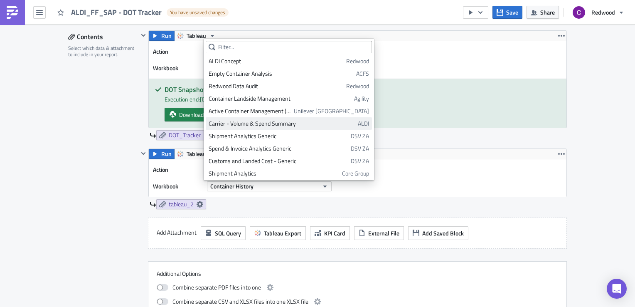
click at [285, 119] on div "Carrier - Volume & Spend Summary" at bounding box center [282, 123] width 146 height 8
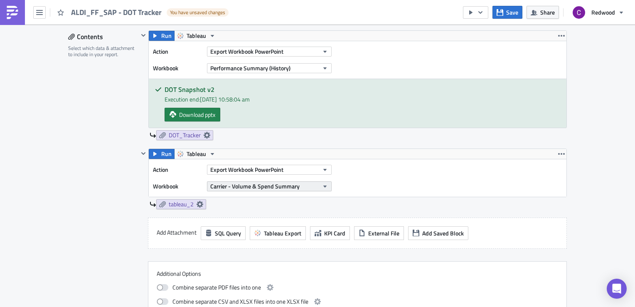
click at [306, 189] on button "Carrier - Volume & Spend Summary" at bounding box center [269, 186] width 125 height 10
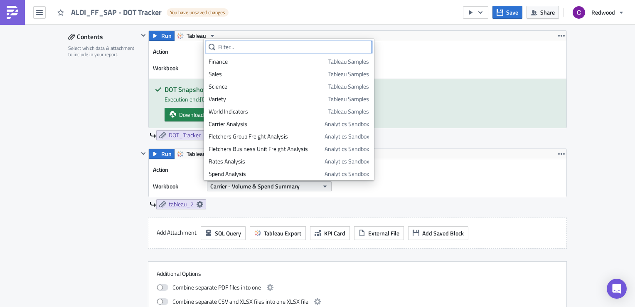
scroll to position [737, 0]
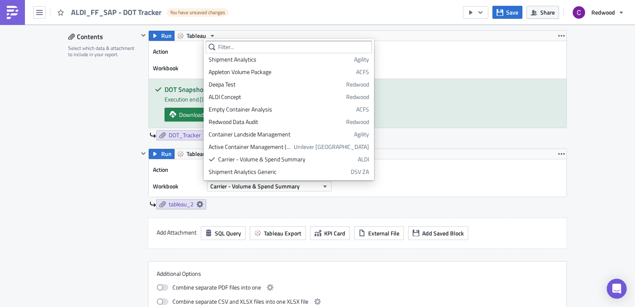
click at [211, 46] on icon at bounding box center [212, 47] width 7 height 7
copy body "Finance Tableau Samples Sales Tableau Samples Science Tableau Samples Variety T…"
click at [263, 47] on input "text" at bounding box center [289, 47] width 166 height 12
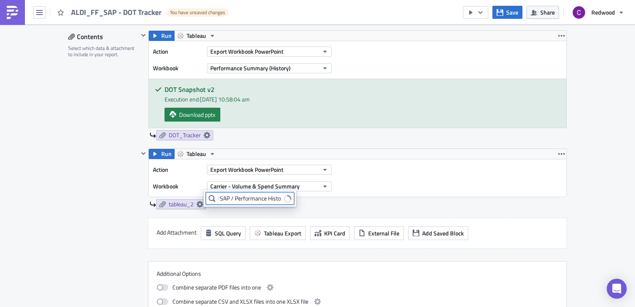
scroll to position [0, 20]
type input "ALDI SAP / Performance History"
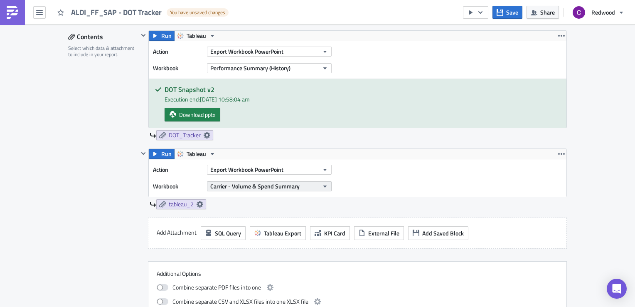
click at [322, 187] on icon "button" at bounding box center [325, 186] width 7 height 7
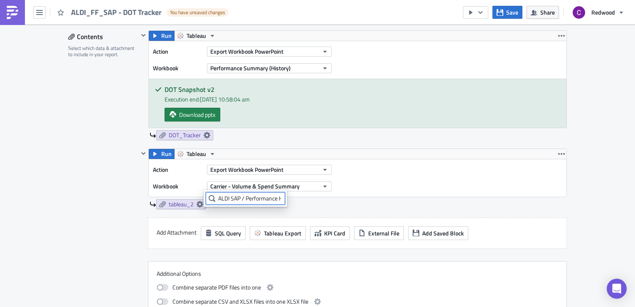
scroll to position [0, 22]
drag, startPoint x: 258, startPoint y: 198, endPoint x: 305, endPoint y: 199, distance: 47.8
click at [305, 199] on body "ALDI_FF_SAP - DOT Tracker You have unsaved changes Save Share Redwood Execution…" at bounding box center [317, 154] width 635 height 308
type input "ALDI SAP / Performance Summary (History)"
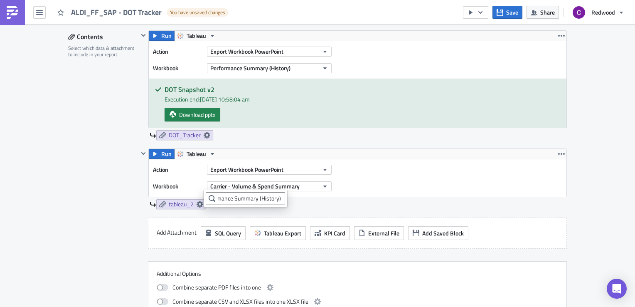
click at [294, 204] on div "tableau_2" at bounding box center [358, 204] width 417 height 10
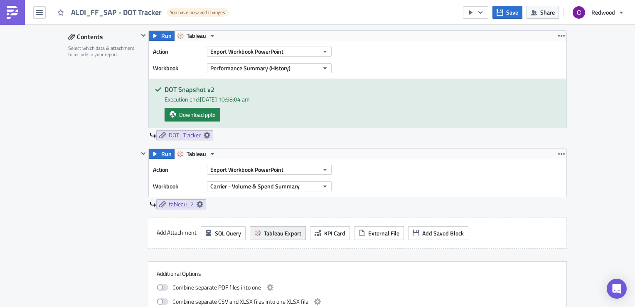
click at [282, 231] on span "Tableau Export" at bounding box center [282, 232] width 37 height 9
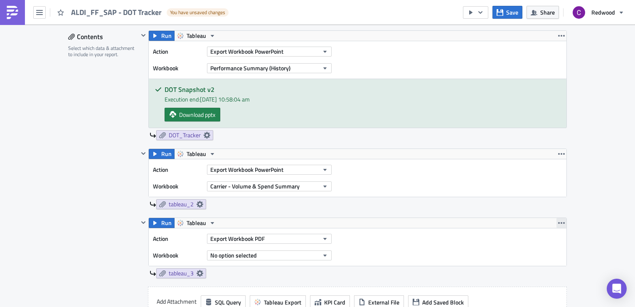
click at [558, 221] on icon "button" at bounding box center [561, 222] width 7 height 7
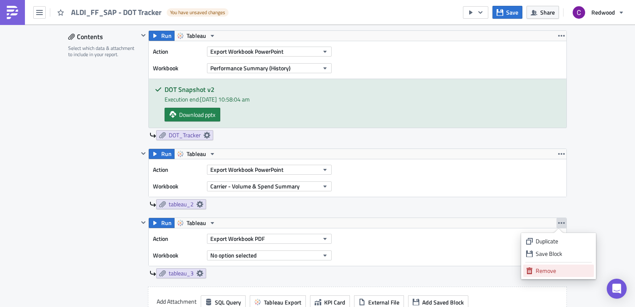
click at [543, 270] on div "Remove" at bounding box center [562, 270] width 55 height 8
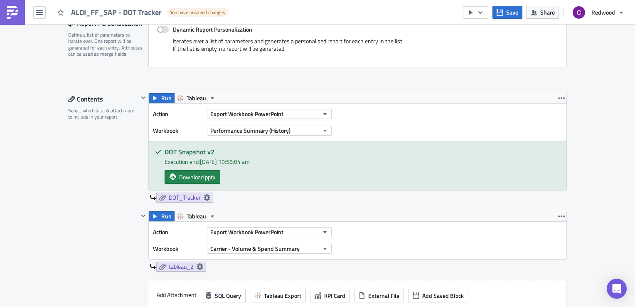
scroll to position [200, 0]
click at [238, 158] on div "Execution end: [DATE] 10:58:04 am" at bounding box center [361, 162] width 395 height 9
click at [293, 132] on button "Performance Summary (History)" at bounding box center [269, 131] width 125 height 10
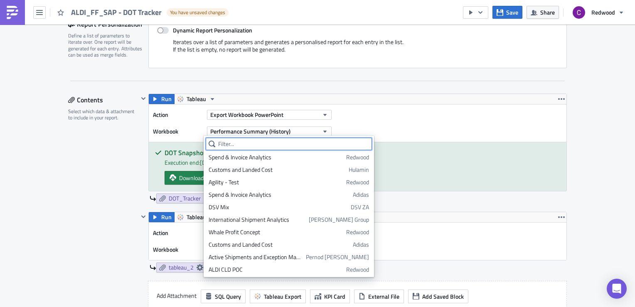
scroll to position [1123, 0]
click at [379, 112] on div "Action Export Workbook PowerPoint Workbook Performance Summary (History)" at bounding box center [357, 122] width 417 height 37
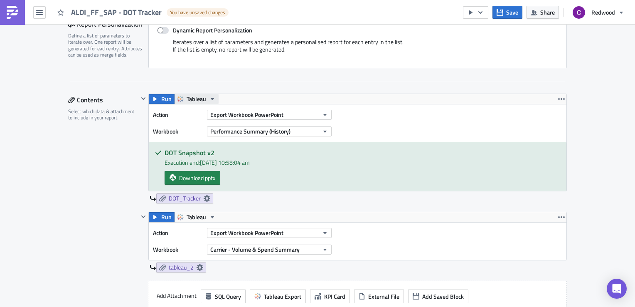
click at [192, 98] on span "Tableau" at bounding box center [197, 99] width 20 height 10
click at [189, 108] on div "Tableau" at bounding box center [214, 111] width 59 height 8
click at [484, 10] on icon "button" at bounding box center [480, 12] width 7 height 7
click at [404, 175] on div "Download pptx" at bounding box center [361, 178] width 395 height 14
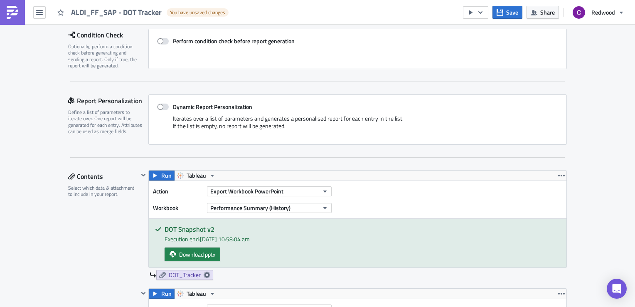
scroll to position [0, 0]
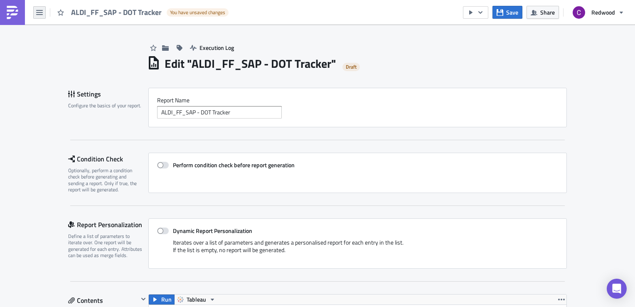
click at [42, 13] on icon "button" at bounding box center [39, 12] width 7 height 7
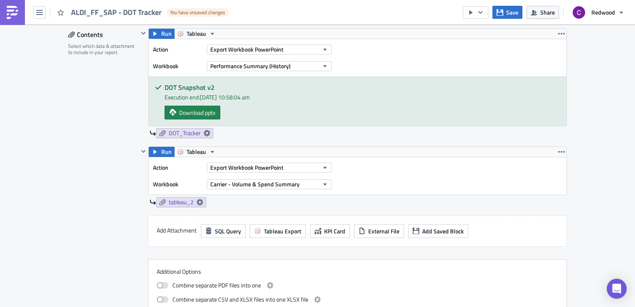
scroll to position [267, 0]
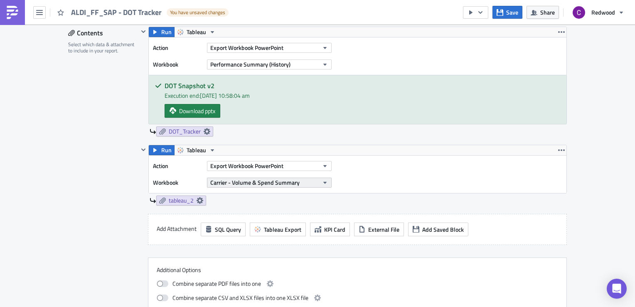
click at [309, 183] on button "Carrier - Volume & Spend Summary" at bounding box center [269, 182] width 125 height 10
click at [271, 194] on input "ALDI SAP/Performance Summary (History)/" at bounding box center [245, 195] width 79 height 12
click at [219, 194] on input "ALDI SAP/Performance Summary (History)/DOT Snapshot v2" at bounding box center [245, 195] width 79 height 12
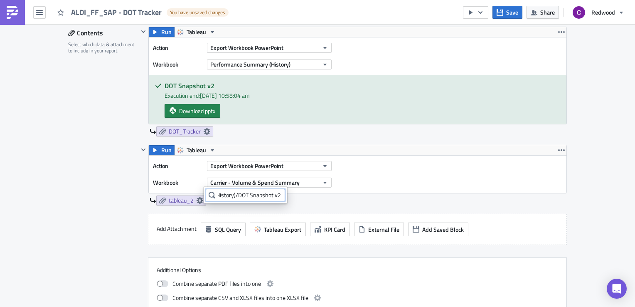
click at [275, 194] on input "ALDI/ALDI SAP/Performance Summary (History)/DOT Snapshot v2" at bounding box center [245, 195] width 79 height 12
type input "ALDI/ALDI SAP/Performance Summary (History)/DOT Snapshot v2"
click at [306, 181] on button "Carrier - Volume & Spend Summary" at bounding box center [269, 182] width 125 height 10
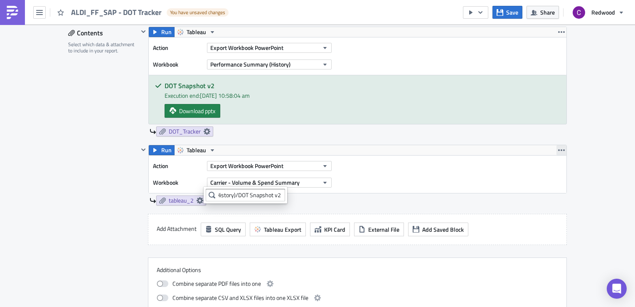
click at [558, 147] on icon "button" at bounding box center [561, 150] width 7 height 7
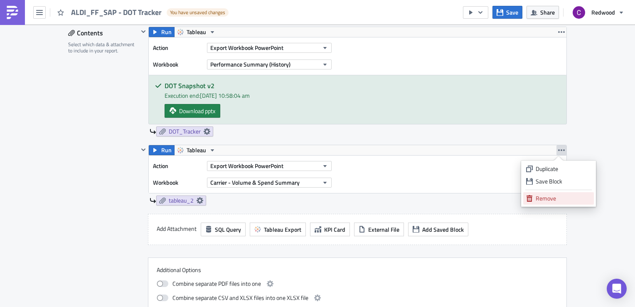
click at [545, 198] on div "Remove" at bounding box center [562, 198] width 55 height 8
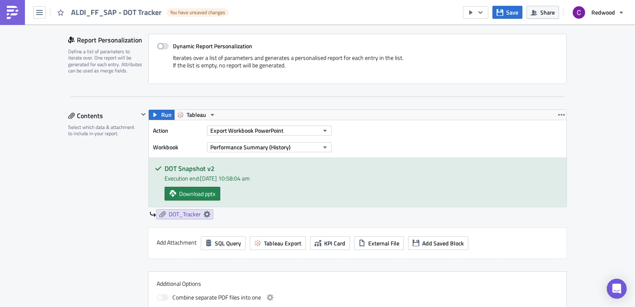
scroll to position [182, 0]
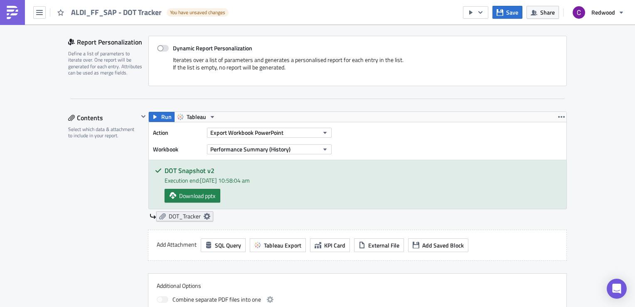
click at [204, 214] on icon at bounding box center [207, 216] width 7 height 7
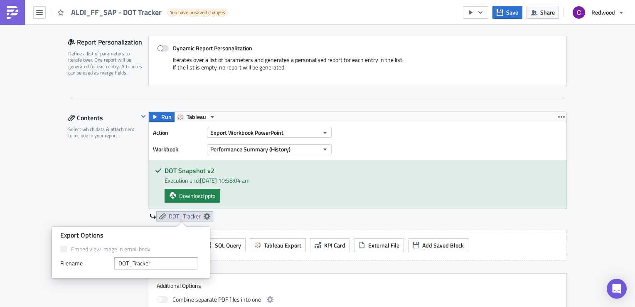
click at [280, 208] on div "Run Tableau Action Export Workbook PowerPoint Workbook Performance Summary (His…" at bounding box center [357, 166] width 418 height 110
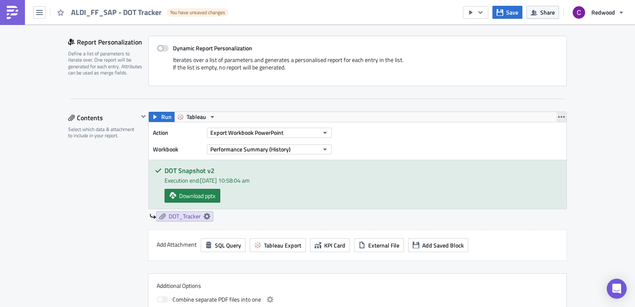
click at [558, 114] on icon "button" at bounding box center [561, 116] width 7 height 7
click at [376, 153] on div "Action Export Workbook PowerPoint Workbook Performance Summary (History)" at bounding box center [357, 140] width 417 height 37
click at [252, 133] on span "Export Workbook PowerPoint" at bounding box center [246, 132] width 73 height 9
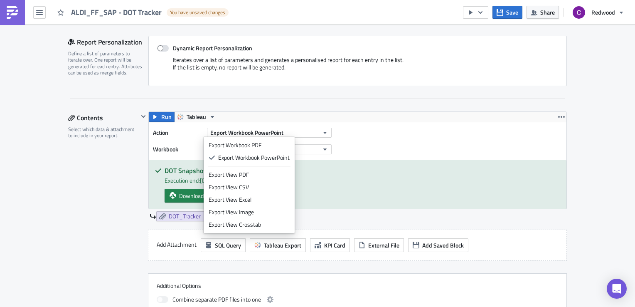
click at [421, 128] on div "Action Export Workbook PowerPoint Workbook Performance Summary (History)" at bounding box center [357, 140] width 417 height 37
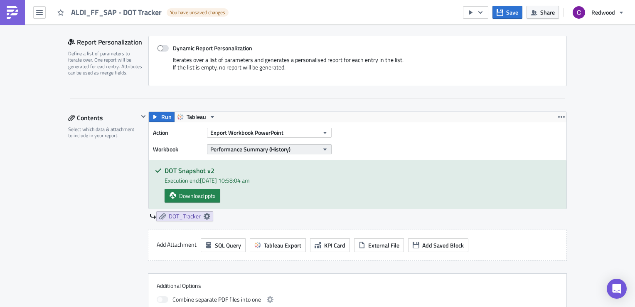
click at [324, 147] on icon "button" at bounding box center [325, 149] width 7 height 7
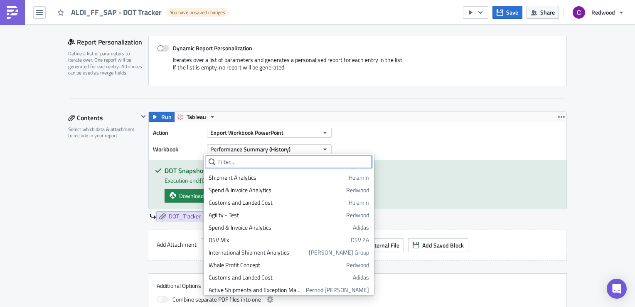
scroll to position [1123, 0]
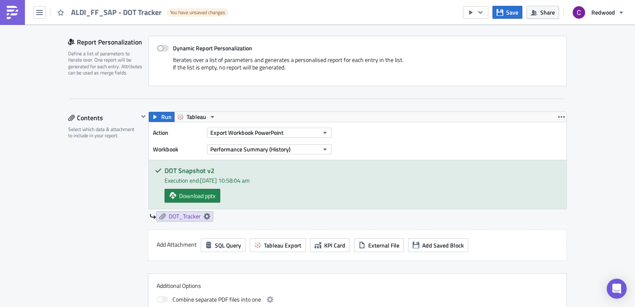
click at [413, 141] on div "Action Export Workbook PowerPoint Workbook Performance Summary (History)" at bounding box center [357, 140] width 417 height 37
click at [194, 170] on h5 "DOT Snapshot v2" at bounding box center [361, 170] width 395 height 7
drag, startPoint x: 194, startPoint y: 170, endPoint x: 242, endPoint y: 182, distance: 49.7
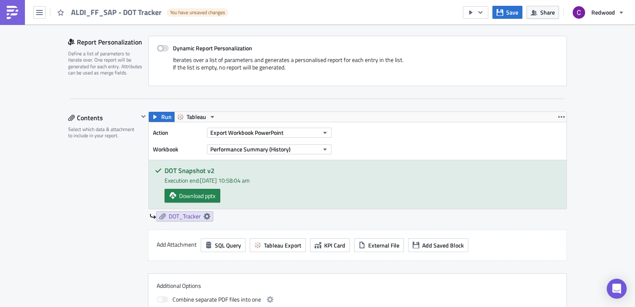
click at [242, 182] on div "Execution end: [DATE] 10:58:04 am" at bounding box center [361, 180] width 395 height 9
drag, startPoint x: 242, startPoint y: 182, endPoint x: 290, endPoint y: 197, distance: 50.1
click at [290, 197] on div "Download pptx" at bounding box center [361, 196] width 395 height 14
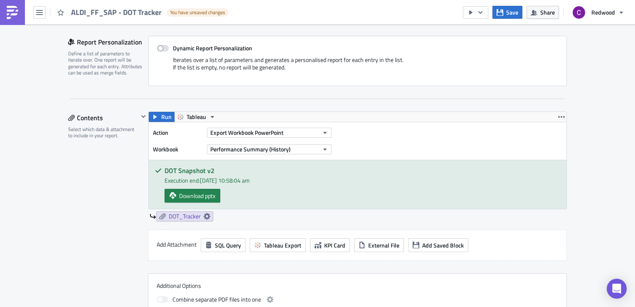
drag, startPoint x: 290, startPoint y: 197, endPoint x: 272, endPoint y: 191, distance: 17.9
click at [272, 191] on div "Download pptx" at bounding box center [361, 196] width 395 height 14
click at [191, 115] on span "Tableau" at bounding box center [197, 117] width 20 height 10
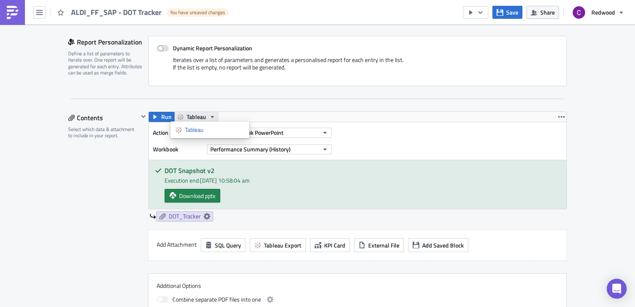
click at [191, 115] on span "Tableau" at bounding box center [197, 117] width 20 height 10
click at [192, 129] on div "Tableau" at bounding box center [214, 129] width 59 height 8
click at [140, 115] on icon "button" at bounding box center [143, 116] width 7 height 7
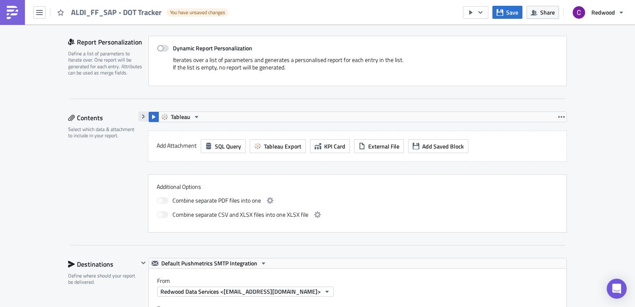
click at [140, 115] on icon "button" at bounding box center [143, 116] width 7 height 7
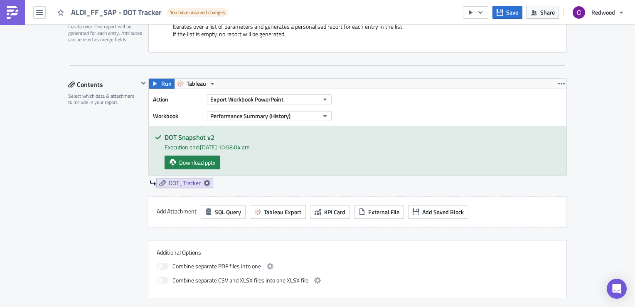
scroll to position [222, 0]
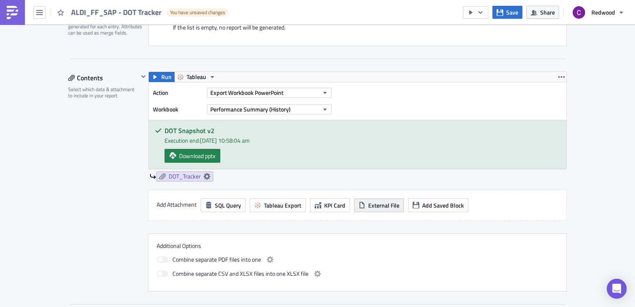
click at [368, 205] on span "External File" at bounding box center [383, 205] width 31 height 9
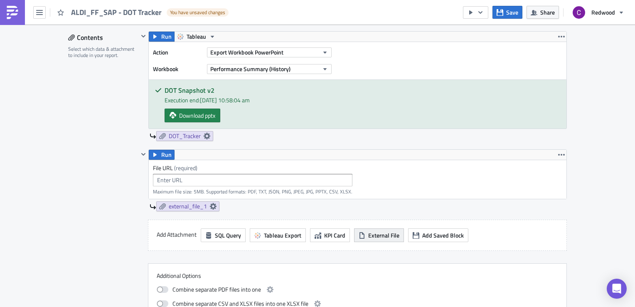
scroll to position [268, 0]
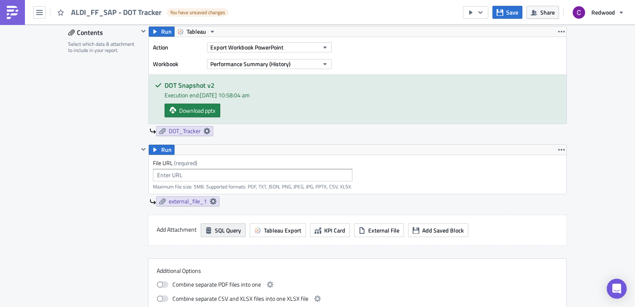
click at [206, 231] on icon "button" at bounding box center [208, 230] width 5 height 7
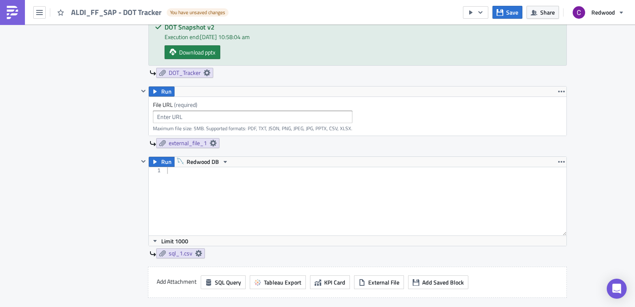
scroll to position [326, 0]
click at [560, 159] on icon "button" at bounding box center [561, 161] width 7 height 7
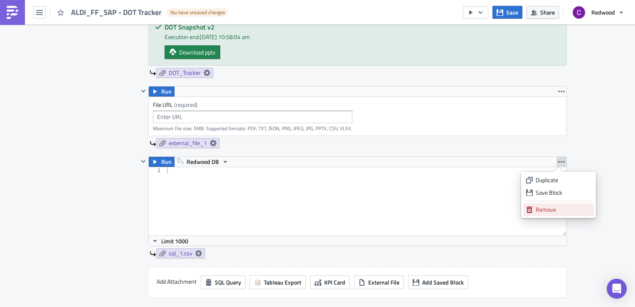
click at [542, 211] on div "Remove" at bounding box center [562, 209] width 55 height 8
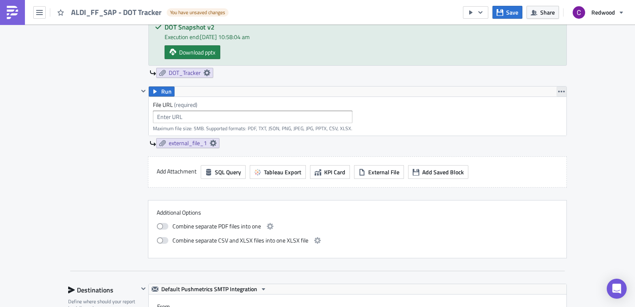
click at [558, 89] on icon "button" at bounding box center [561, 91] width 7 height 7
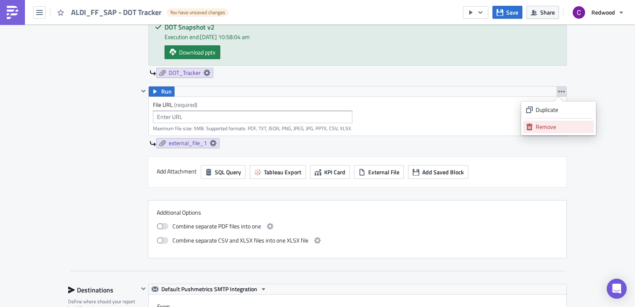
click at [543, 127] on div "Remove" at bounding box center [562, 127] width 55 height 8
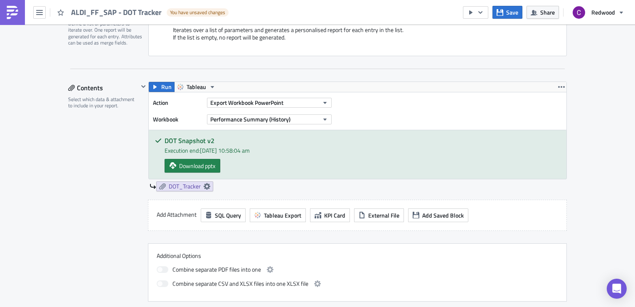
scroll to position [213, 0]
click at [187, 83] on span "Tableau" at bounding box center [197, 86] width 20 height 10
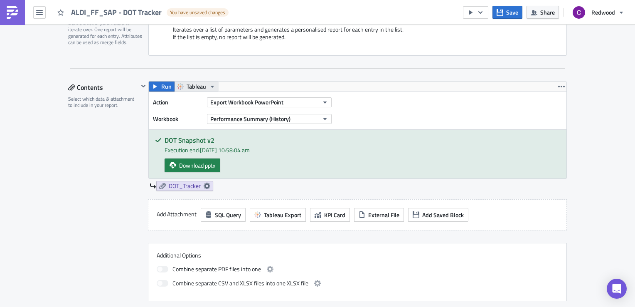
click at [187, 83] on span "Tableau" at bounding box center [197, 86] width 20 height 10
click at [171, 123] on label "Workbook" at bounding box center [178, 119] width 50 height 12
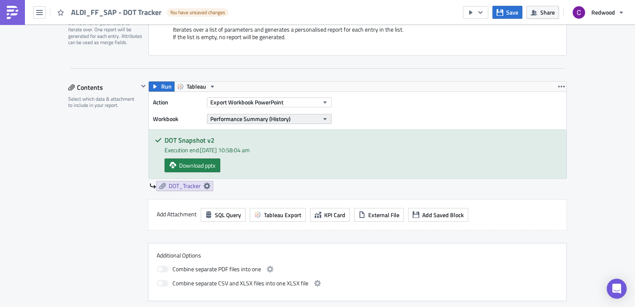
click at [256, 118] on span "Performance Summary (History)" at bounding box center [250, 118] width 80 height 9
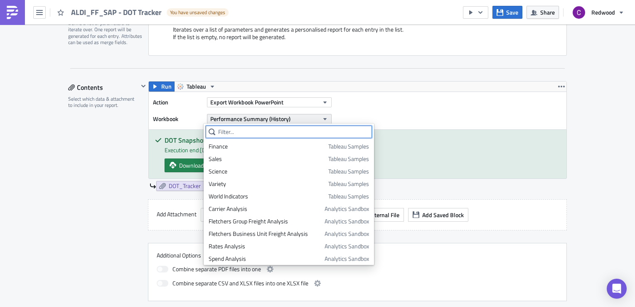
click at [256, 118] on span "Performance Summary (History)" at bounding box center [250, 118] width 80 height 9
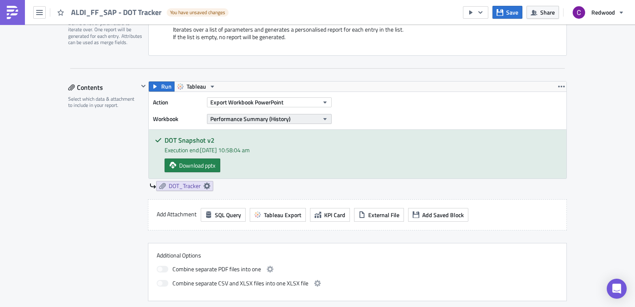
click at [256, 118] on span "Performance Summary (History)" at bounding box center [250, 118] width 80 height 9
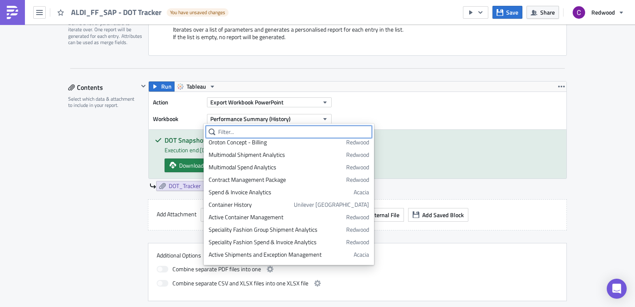
scroll to position [504, 0]
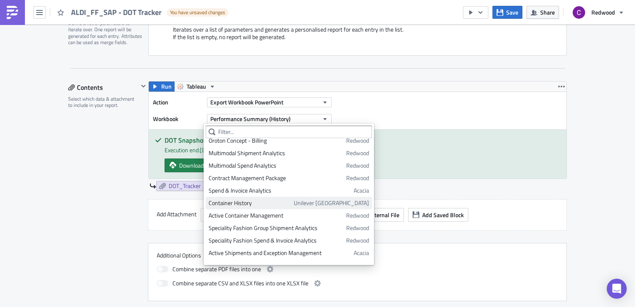
click at [268, 207] on link "Container History Unilever [GEOGRAPHIC_DATA]" at bounding box center [289, 202] width 166 height 12
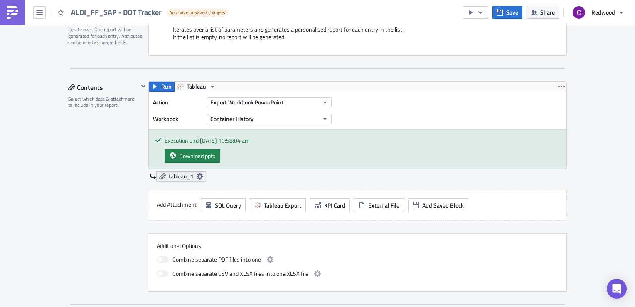
click at [183, 176] on span "tableau_1" at bounding box center [181, 175] width 25 height 7
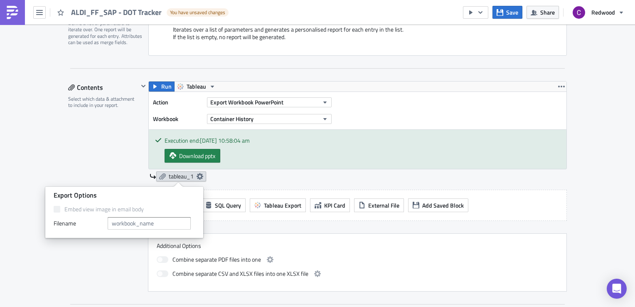
click at [183, 176] on span "tableau_1" at bounding box center [181, 175] width 25 height 7
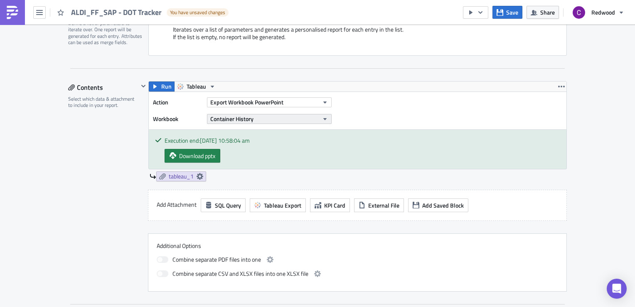
click at [322, 117] on icon "button" at bounding box center [325, 118] width 7 height 7
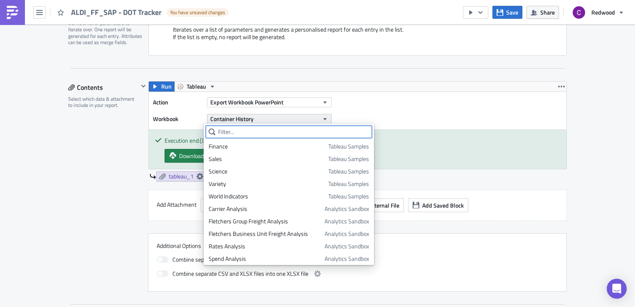
scroll to position [463, 0]
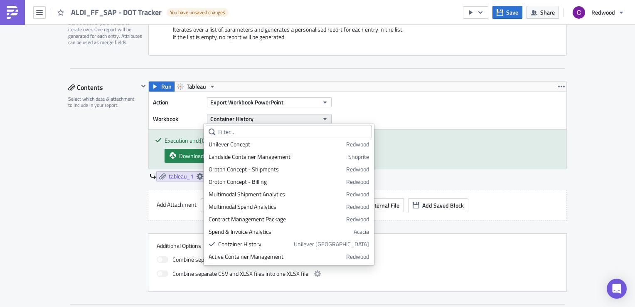
click at [322, 117] on icon "button" at bounding box center [325, 118] width 7 height 7
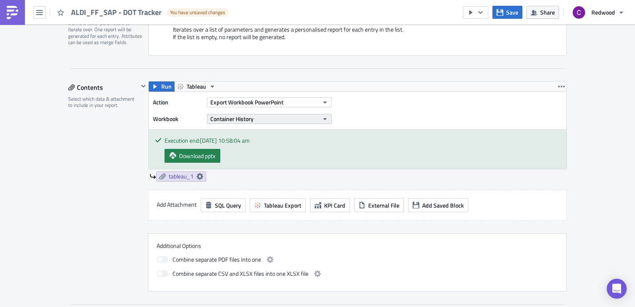
click at [322, 117] on icon "button" at bounding box center [325, 118] width 7 height 7
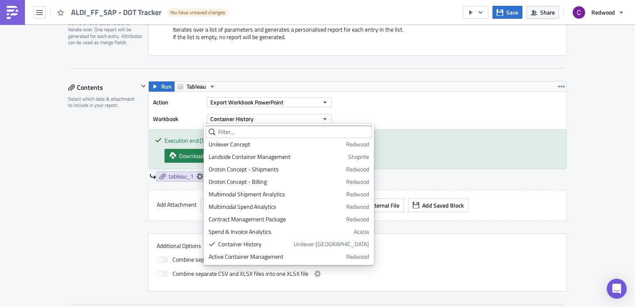
click at [366, 114] on div "Action Export Workbook PowerPoint Workbook Container History" at bounding box center [357, 110] width 417 height 37
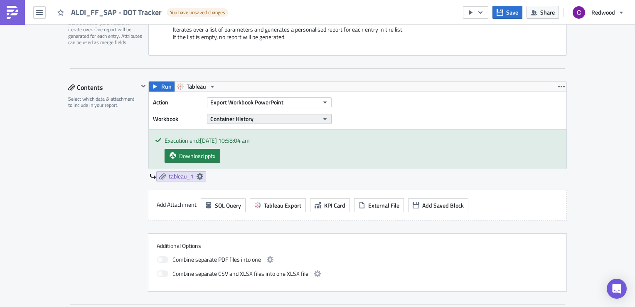
click at [322, 119] on icon "button" at bounding box center [325, 118] width 7 height 7
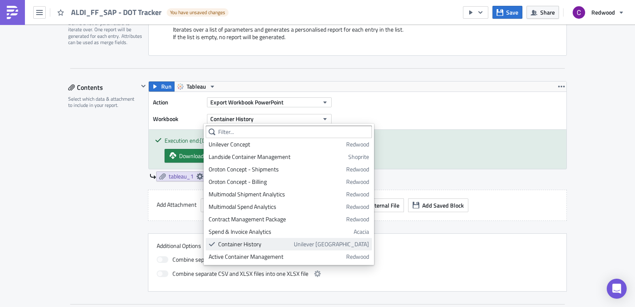
click at [253, 242] on div "Container History" at bounding box center [254, 244] width 73 height 8
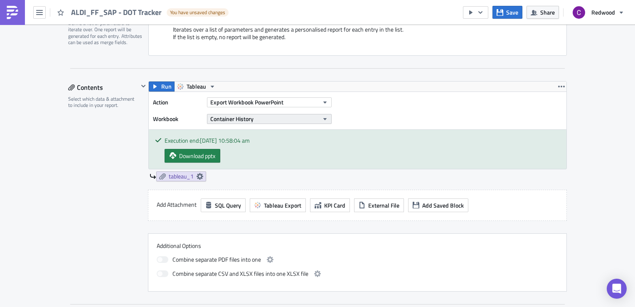
click at [322, 118] on icon "button" at bounding box center [325, 118] width 7 height 7
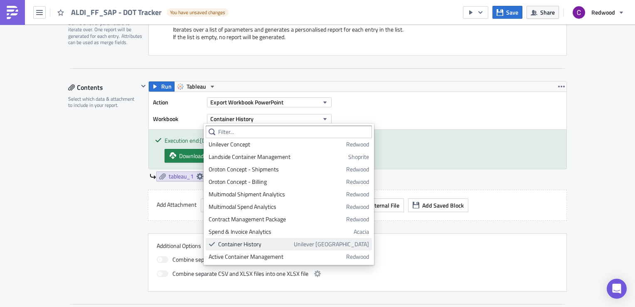
click at [238, 242] on div "Container History" at bounding box center [254, 244] width 73 height 8
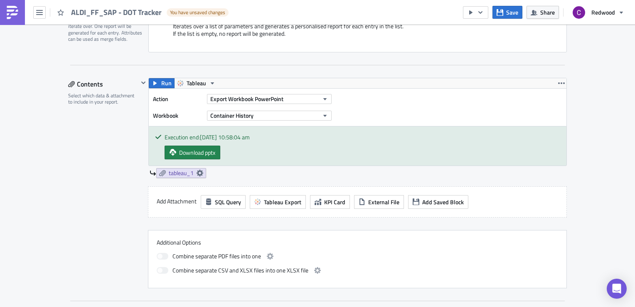
scroll to position [272, 0]
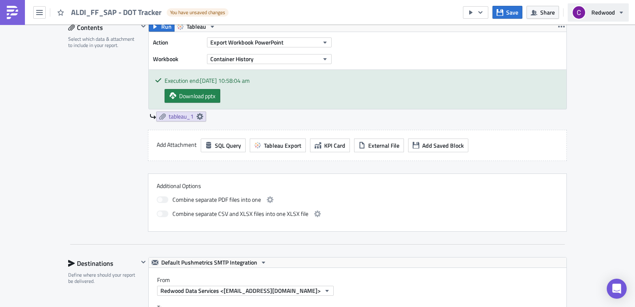
click at [620, 11] on icon "button" at bounding box center [621, 12] width 7 height 7
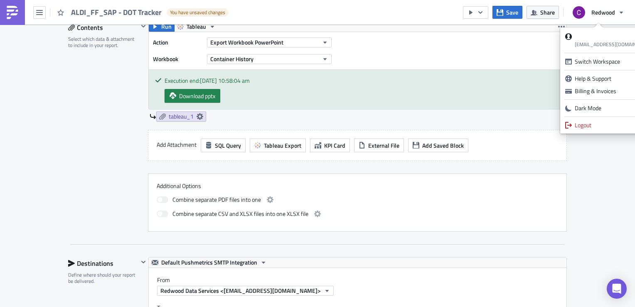
click at [471, 192] on div "Combine separate PDF files into one Combine separate CSV and XLSX files into on…" at bounding box center [357, 206] width 401 height 31
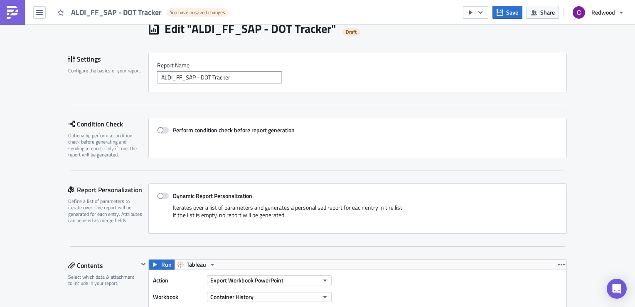
scroll to position [0, 0]
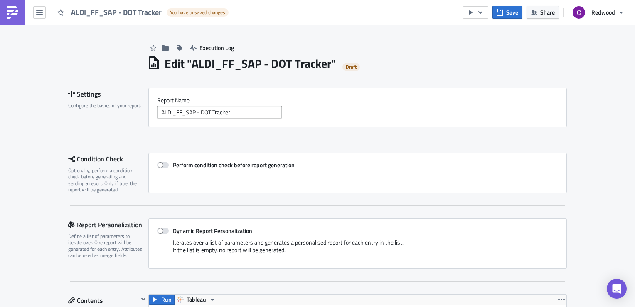
click at [43, 19] on div "ALDI_FF_SAP - DOT Tracker You have unsaved changes" at bounding box center [116, 12] width 233 height 25
click at [41, 16] on button "button" at bounding box center [39, 12] width 12 height 12
drag, startPoint x: 203, startPoint y: 42, endPoint x: 287, endPoint y: 42, distance: 84.7
click at [287, 42] on div "Execution Log" at bounding box center [357, 39] width 420 height 29
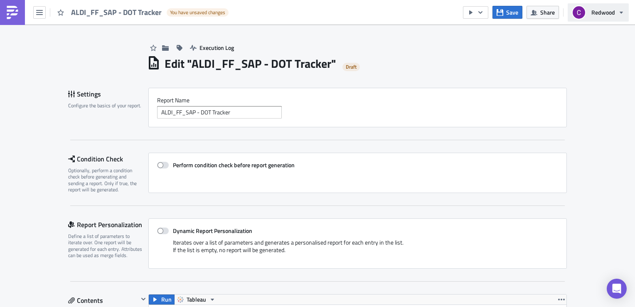
click at [626, 11] on button "Redwood" at bounding box center [597, 12] width 61 height 18
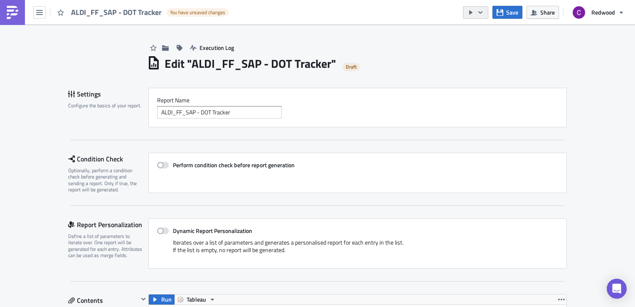
click at [479, 12] on icon "button" at bounding box center [480, 12] width 7 height 7
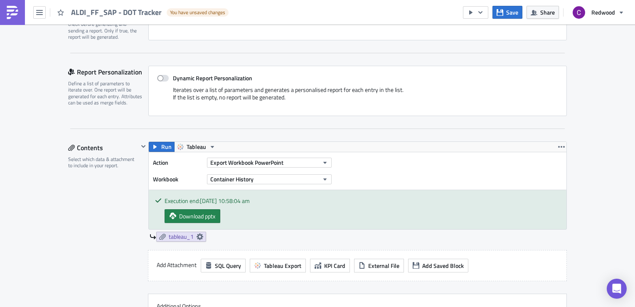
scroll to position [152, 0]
click at [14, 13] on img at bounding box center [12, 12] width 13 height 13
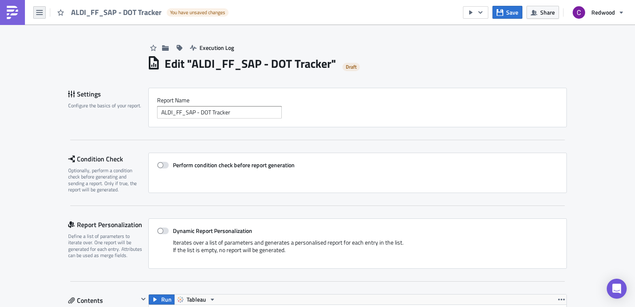
click at [44, 14] on button "button" at bounding box center [39, 12] width 12 height 12
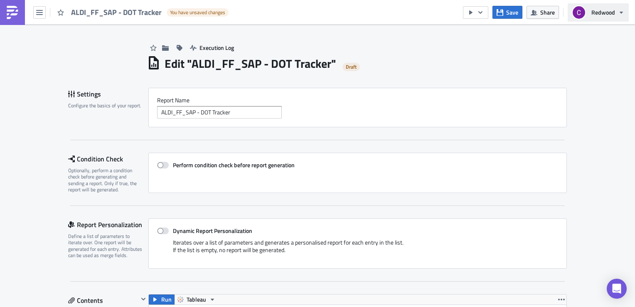
click at [621, 11] on icon "button" at bounding box center [620, 12] width 3 height 2
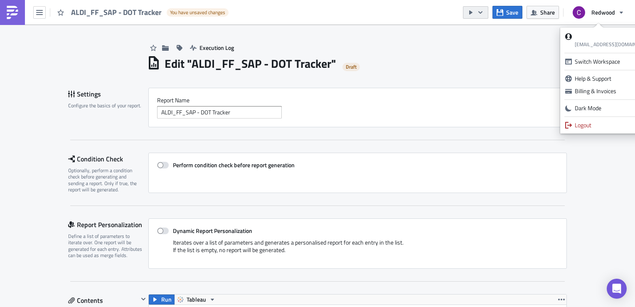
click at [484, 14] on icon "button" at bounding box center [480, 12] width 7 height 7
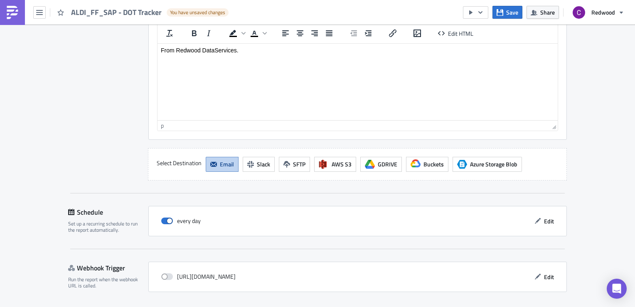
scroll to position [739, 0]
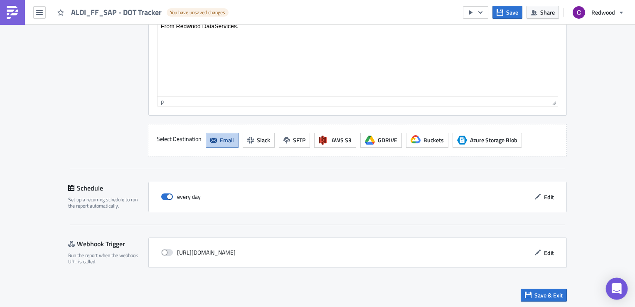
click at [608, 285] on div "Open Intercom Messenger" at bounding box center [617, 288] width 22 height 22
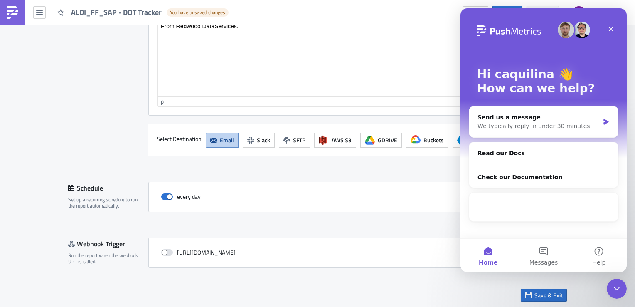
scroll to position [0, 0]
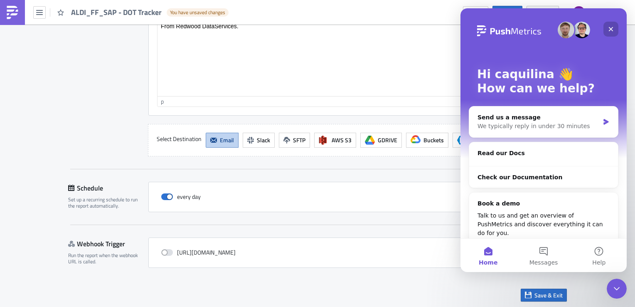
click at [609, 29] on icon "Close" at bounding box center [610, 29] width 7 height 7
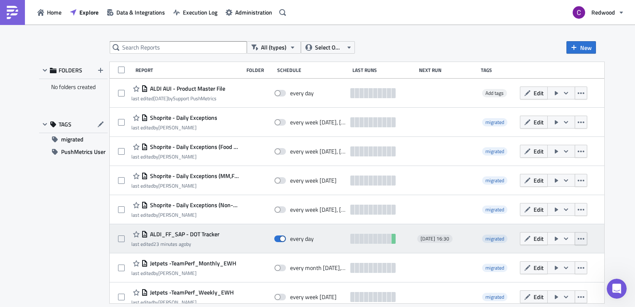
click at [584, 241] on icon "button" at bounding box center [580, 238] width 7 height 7
click at [569, 240] on icon "button" at bounding box center [565, 238] width 7 height 7
click at [547, 240] on button "Edit" at bounding box center [534, 238] width 28 height 13
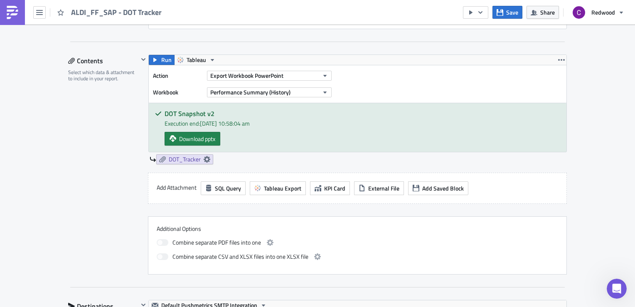
scroll to position [242, 0]
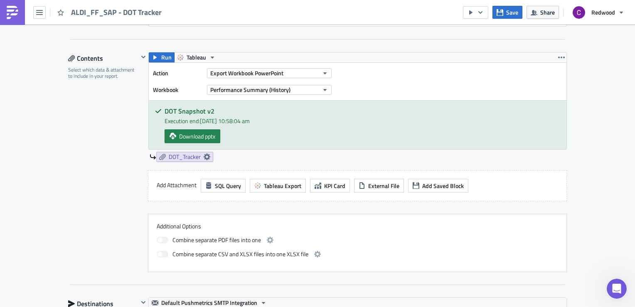
drag, startPoint x: 368, startPoint y: 122, endPoint x: 320, endPoint y: 133, distance: 49.3
drag, startPoint x: 320, startPoint y: 133, endPoint x: 277, endPoint y: 162, distance: 51.7
click at [277, 162] on div "Run Tableau Action Export Workbook PowerPoint Workbook Performance Summary (His…" at bounding box center [352, 111] width 428 height 118
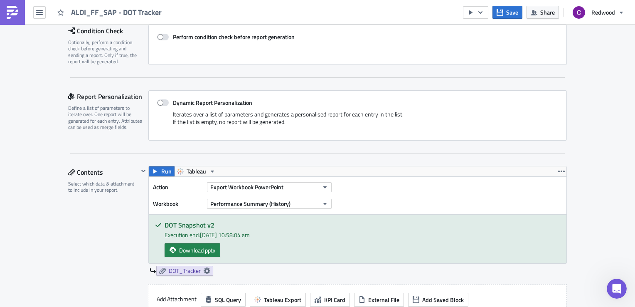
scroll to position [0, 0]
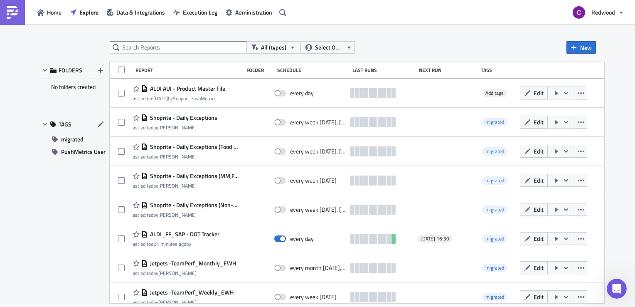
click at [211, 39] on div "All (types) Select Owner New FOLDERS No folders created TAGS migrated PushMetri…" at bounding box center [317, 166] width 635 height 283
click at [48, 12] on span "Home" at bounding box center [54, 12] width 15 height 9
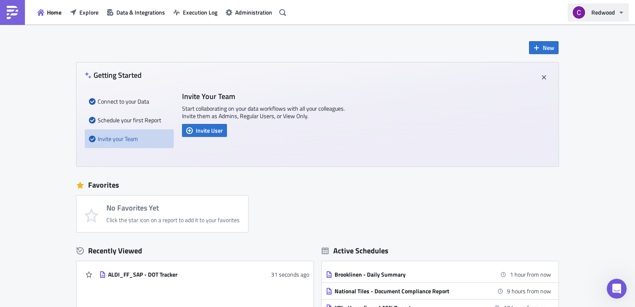
click at [623, 12] on icon "button" at bounding box center [621, 12] width 7 height 7
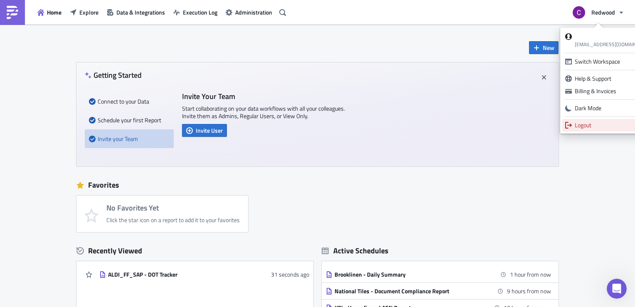
click at [585, 122] on div "Logout" at bounding box center [614, 125] width 80 height 8
